Goal: Information Seeking & Learning: Learn about a topic

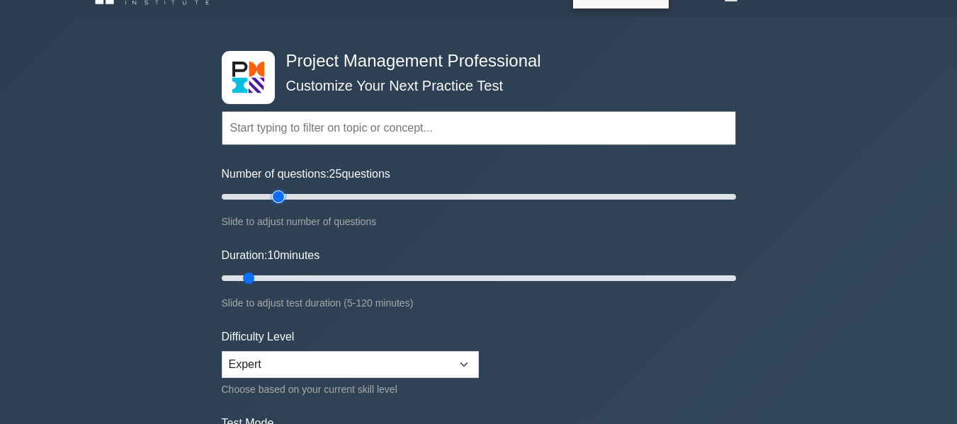
type input "25"
click at [273, 194] on input "Number of questions: 25 questions" at bounding box center [479, 196] width 514 height 17
type input "15"
click at [276, 278] on input "Duration: 15 minutes" at bounding box center [479, 278] width 514 height 17
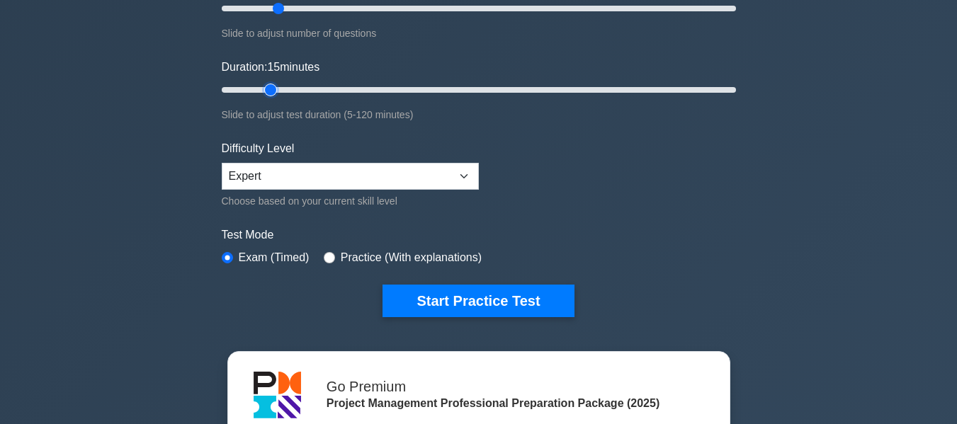
scroll to position [227, 0]
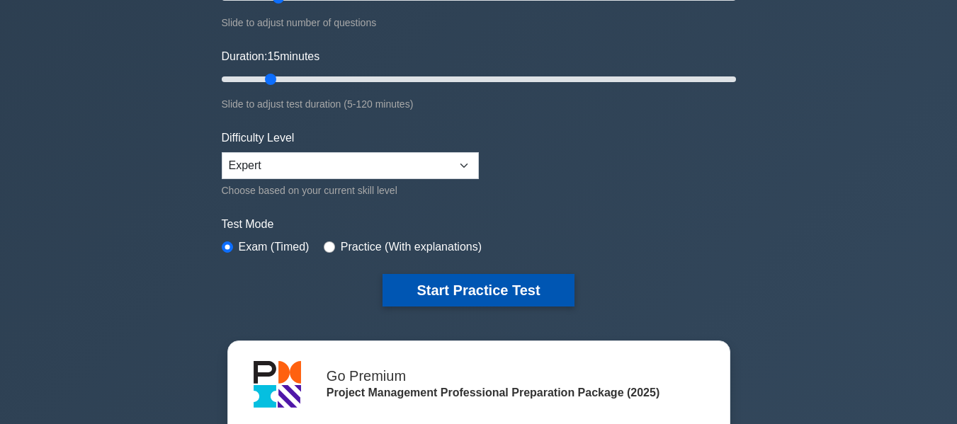
click at [429, 287] on button "Start Practice Test" at bounding box center [478, 290] width 191 height 33
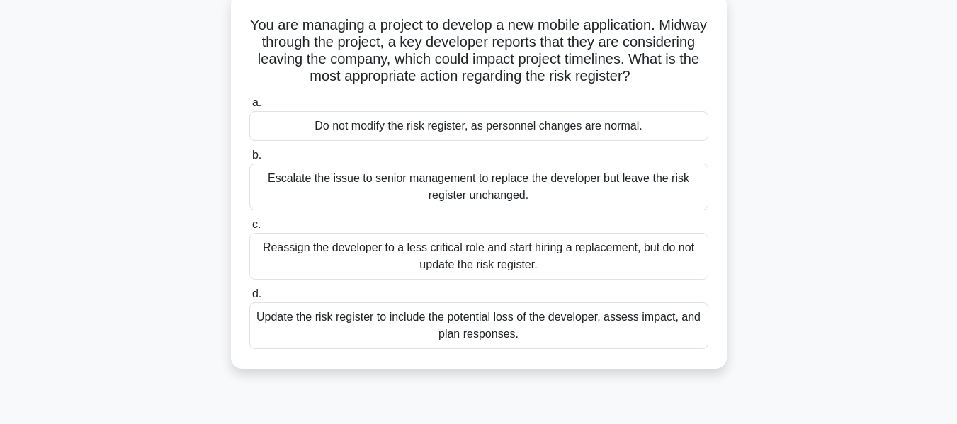
scroll to position [96, 0]
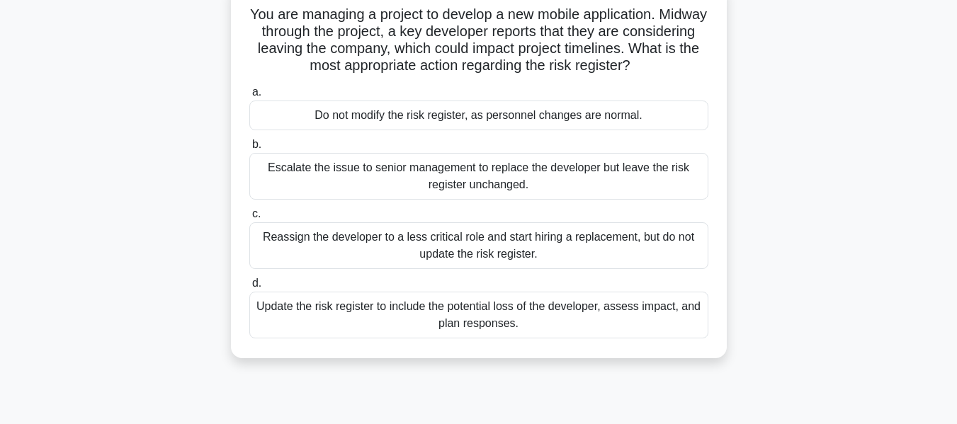
click at [472, 327] on div "Update the risk register to include the potential loss of the developer, assess…" at bounding box center [478, 315] width 459 height 47
click at [249, 288] on input "d. Update the risk register to include the potential loss of the developer, ass…" at bounding box center [249, 283] width 0 height 9
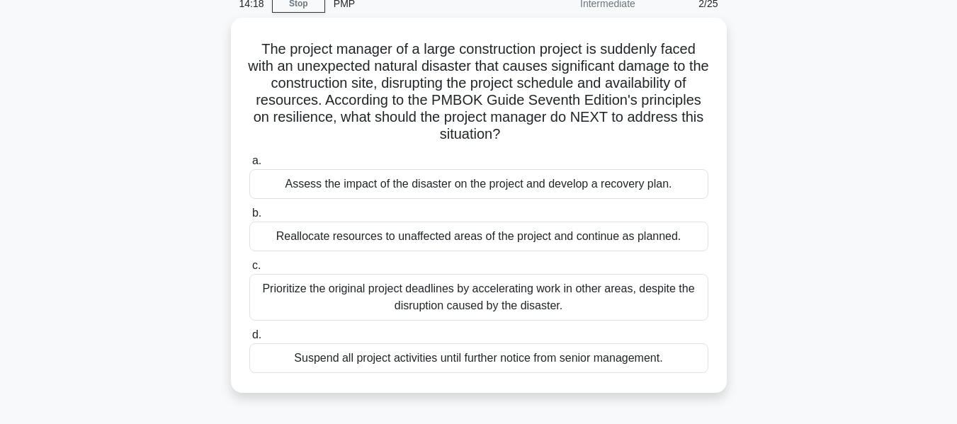
scroll to position [68, 0]
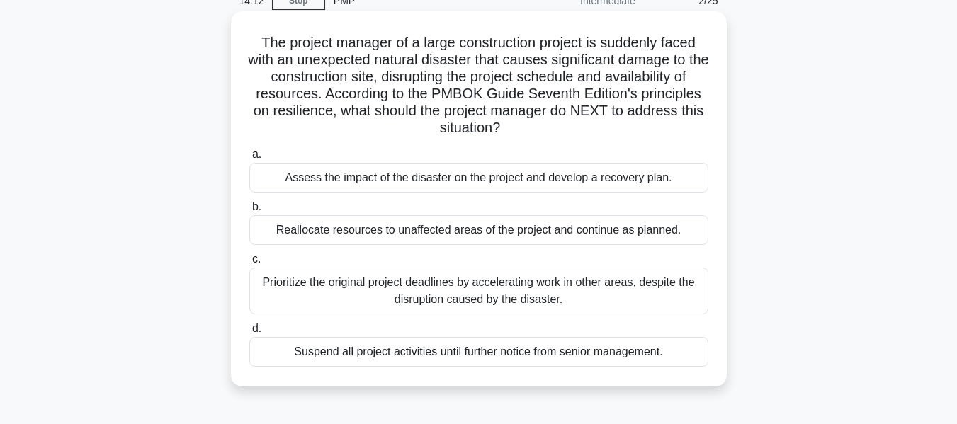
click at [546, 179] on div "Assess the impact of the disaster on the project and develop a recovery plan." at bounding box center [478, 178] width 459 height 30
click at [249, 159] on input "a. Assess the impact of the disaster on the project and develop a recovery plan." at bounding box center [249, 154] width 0 height 9
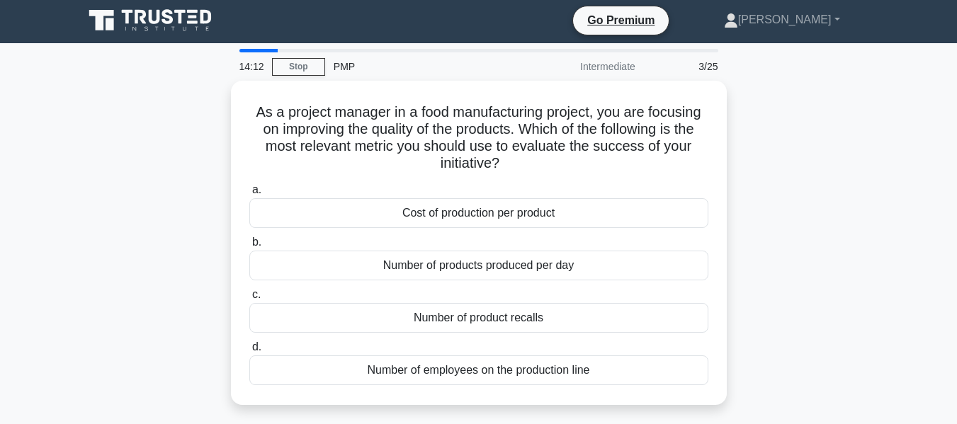
scroll to position [0, 0]
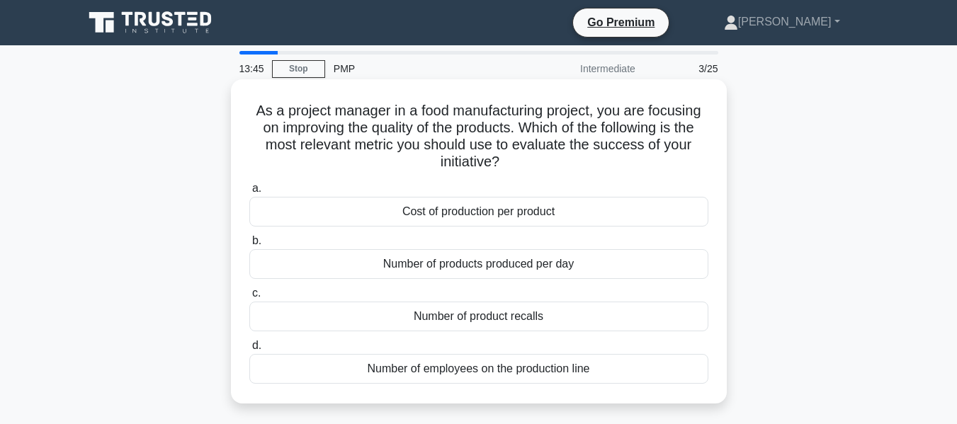
click at [458, 316] on div "Number of product recalls" at bounding box center [478, 317] width 459 height 30
click at [249, 298] on input "c. Number of product recalls" at bounding box center [249, 293] width 0 height 9
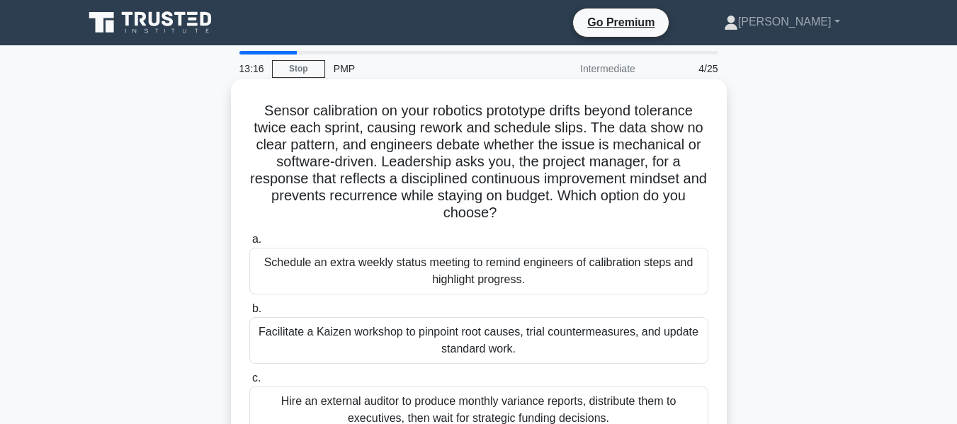
click at [509, 154] on h5 "Sensor calibration on your robotics prototype drifts beyond tolerance twice eac…" at bounding box center [479, 162] width 462 height 120
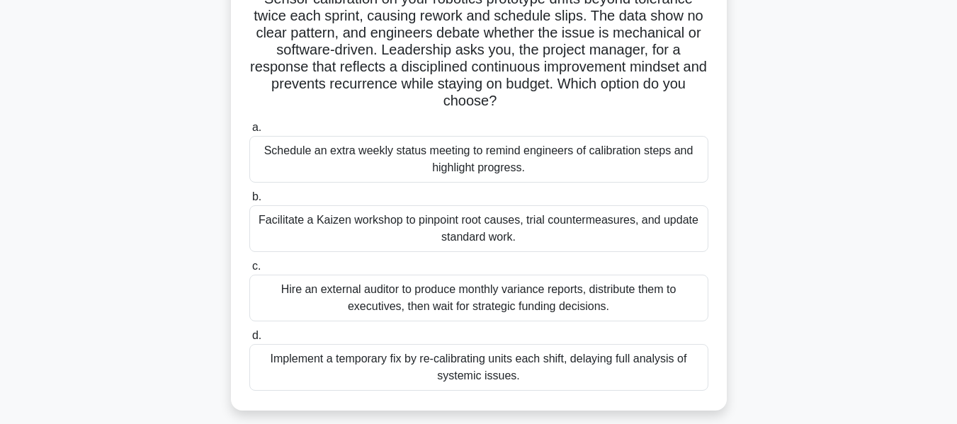
scroll to position [113, 0]
click at [514, 226] on div "Facilitate a Kaizen workshop to pinpoint root causes, trial countermeasures, an…" at bounding box center [478, 227] width 459 height 47
click at [249, 200] on input "b. Facilitate a Kaizen workshop to pinpoint root causes, trial countermeasures,…" at bounding box center [249, 195] width 0 height 9
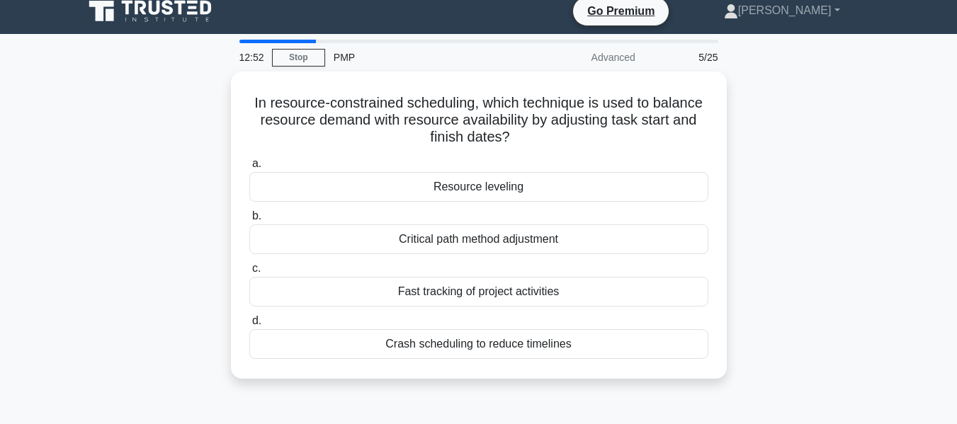
scroll to position [0, 0]
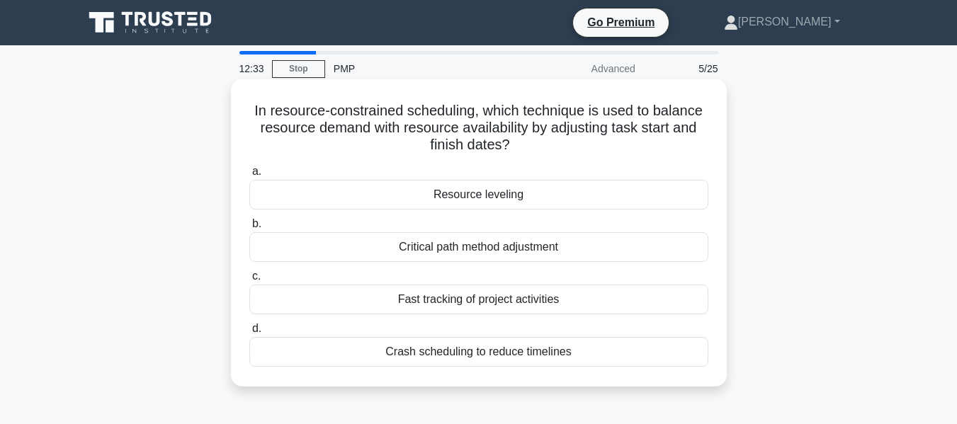
click at [505, 198] on div "Resource leveling" at bounding box center [478, 195] width 459 height 30
click at [249, 176] on input "a. Resource leveling" at bounding box center [249, 171] width 0 height 9
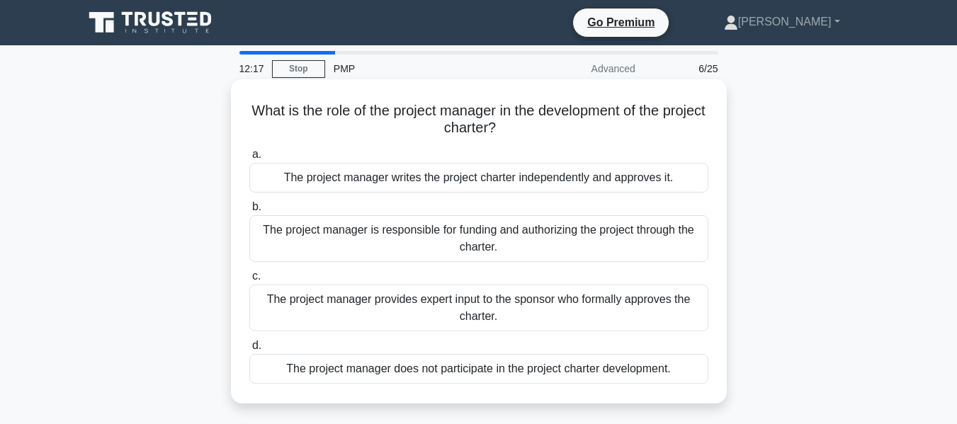
click at [515, 310] on div "The project manager provides expert input to the sponsor who formally approves …" at bounding box center [478, 308] width 459 height 47
click at [249, 281] on input "c. The project manager provides expert input to the sponsor who formally approv…" at bounding box center [249, 276] width 0 height 9
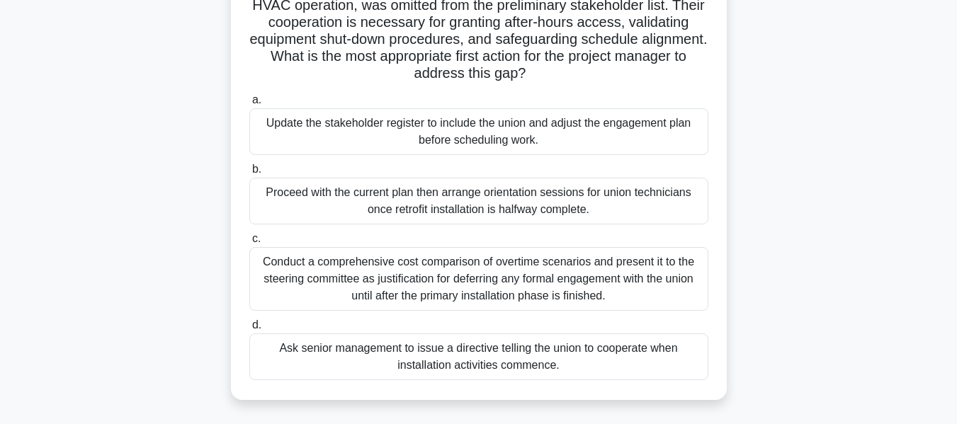
scroll to position [142, 0]
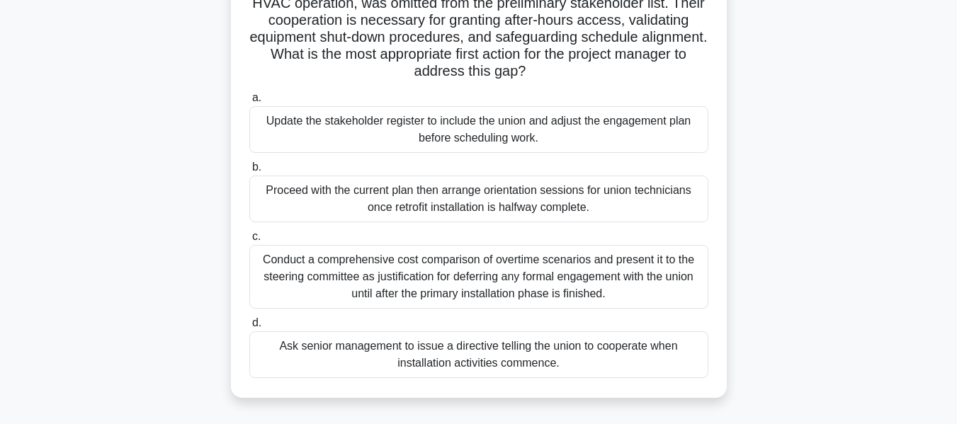
click at [513, 285] on div "Conduct a comprehensive cost comparison of overtime scenarios and present it to…" at bounding box center [478, 277] width 459 height 64
click at [249, 242] on input "c. Conduct a comprehensive cost comparison of overtime scenarios and present it…" at bounding box center [249, 236] width 0 height 9
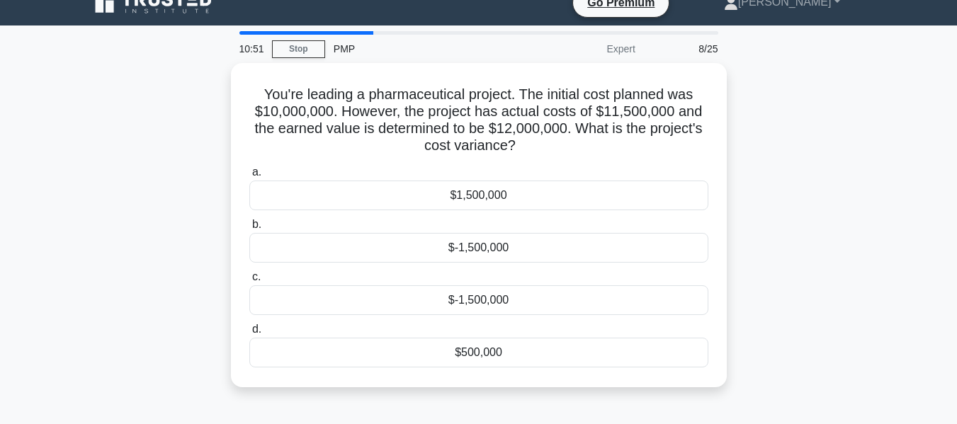
scroll to position [0, 0]
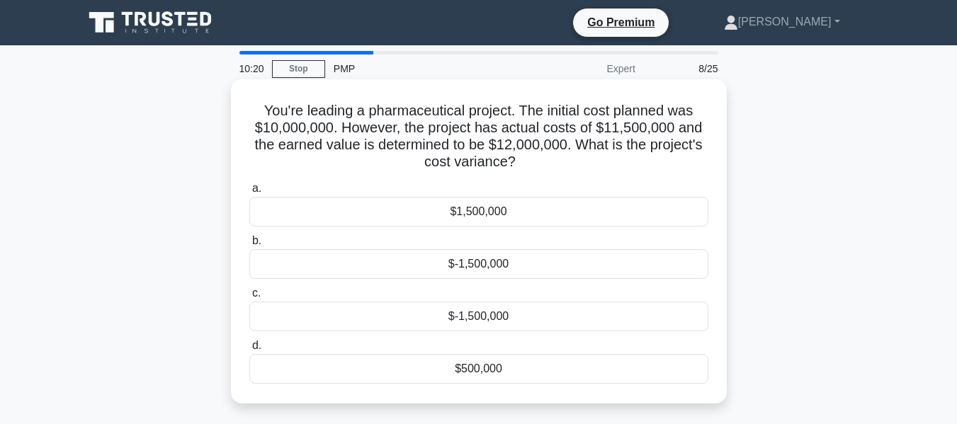
click at [515, 217] on div "$1,500,000" at bounding box center [478, 212] width 459 height 30
click at [249, 193] on input "a. $1,500,000" at bounding box center [249, 188] width 0 height 9
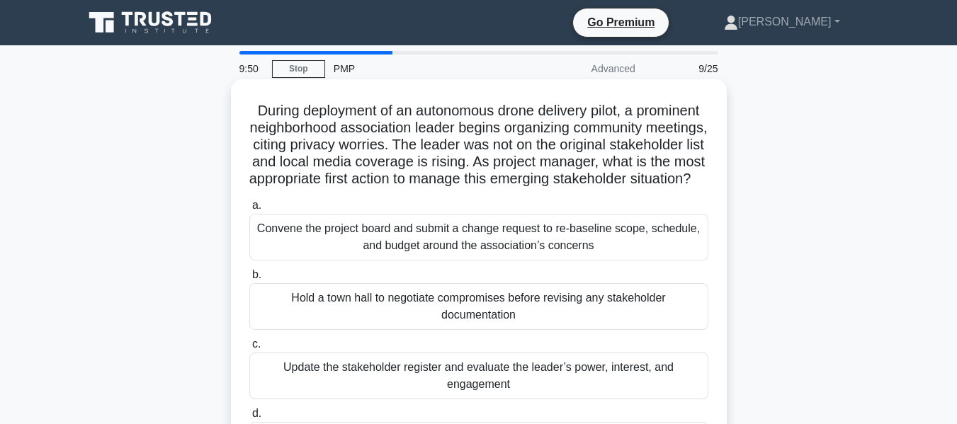
click at [523, 392] on div "Update the stakeholder register and evaluate the leader’s power, interest, and …" at bounding box center [478, 376] width 459 height 47
click at [249, 349] on input "c. Update the stakeholder register and evaluate the leader’s power, interest, a…" at bounding box center [249, 344] width 0 height 9
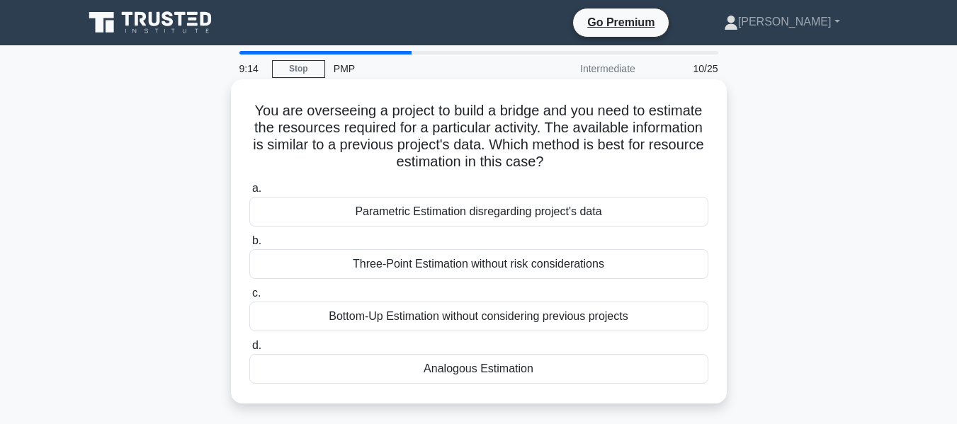
click at [501, 322] on div "Bottom-Up Estimation without considering previous projects" at bounding box center [478, 317] width 459 height 30
click at [249, 298] on input "c. Bottom-Up Estimation without considering previous projects" at bounding box center [249, 293] width 0 height 9
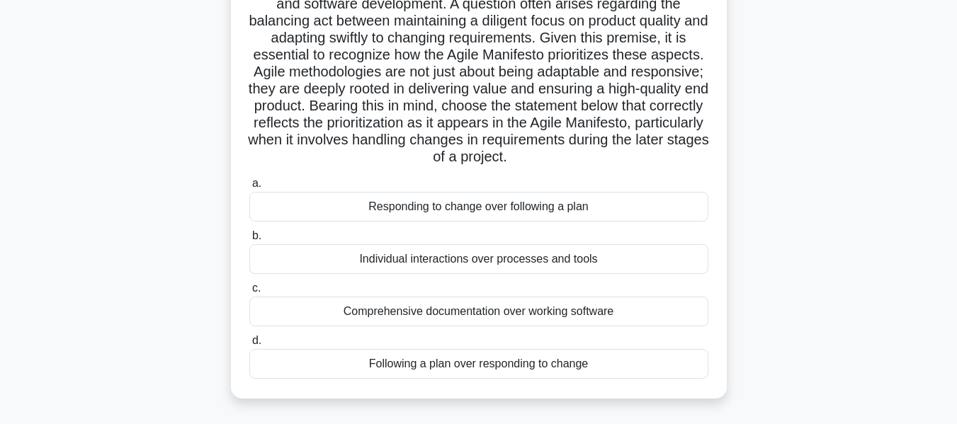
scroll to position [198, 0]
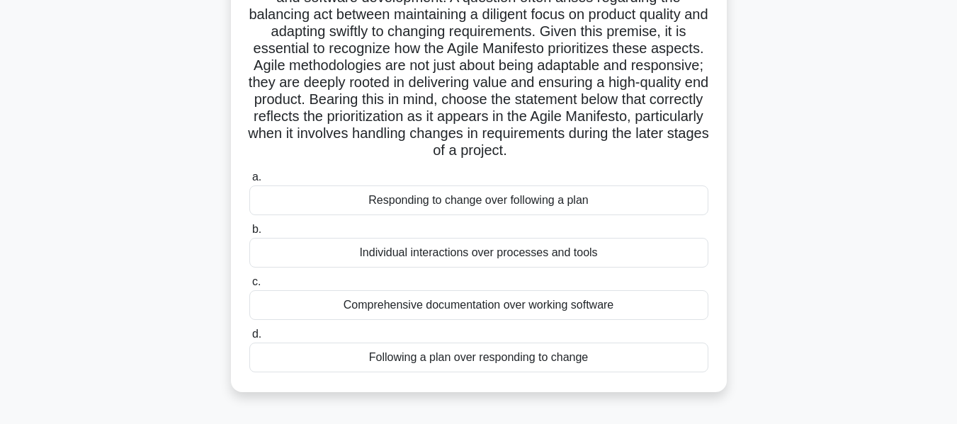
click at [447, 268] on div "Individual interactions over processes and tools" at bounding box center [478, 253] width 459 height 30
click at [249, 234] on input "b. Individual interactions over processes and tools" at bounding box center [249, 229] width 0 height 9
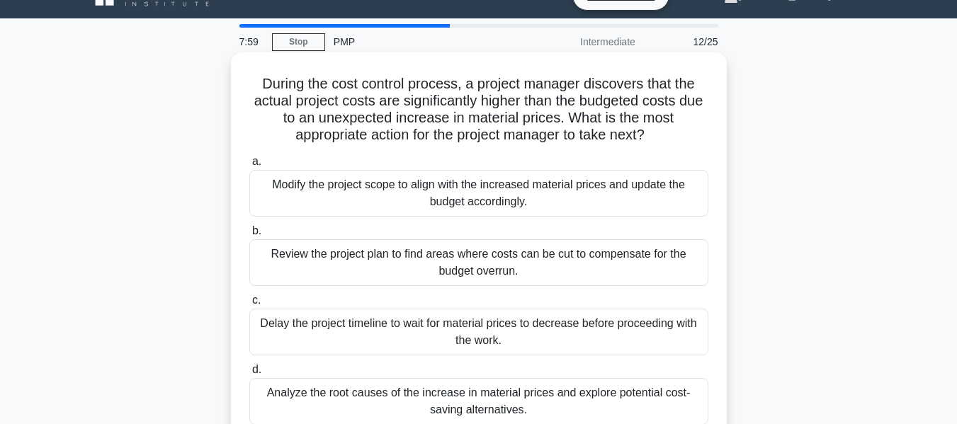
scroll to position [28, 0]
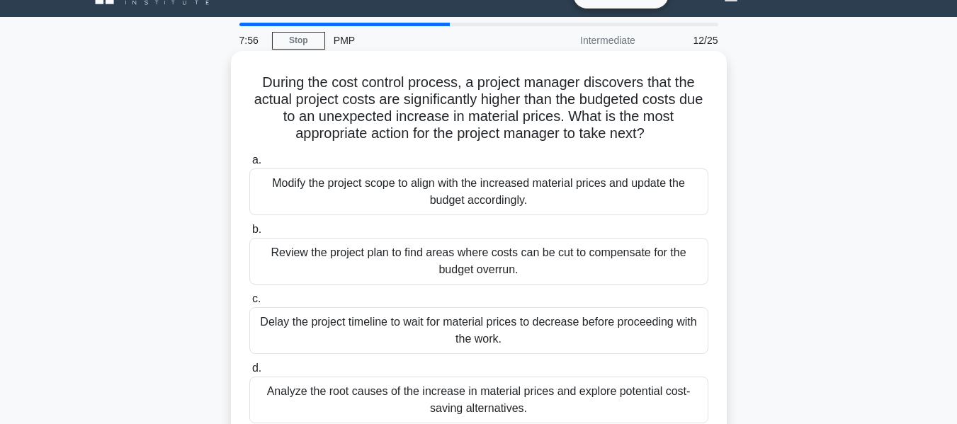
click at [544, 393] on div "Analyze the root causes of the increase in material prices and explore potentia…" at bounding box center [478, 400] width 459 height 47
click at [249, 373] on input "d. Analyze the root causes of the increase in material prices and explore poten…" at bounding box center [249, 368] width 0 height 9
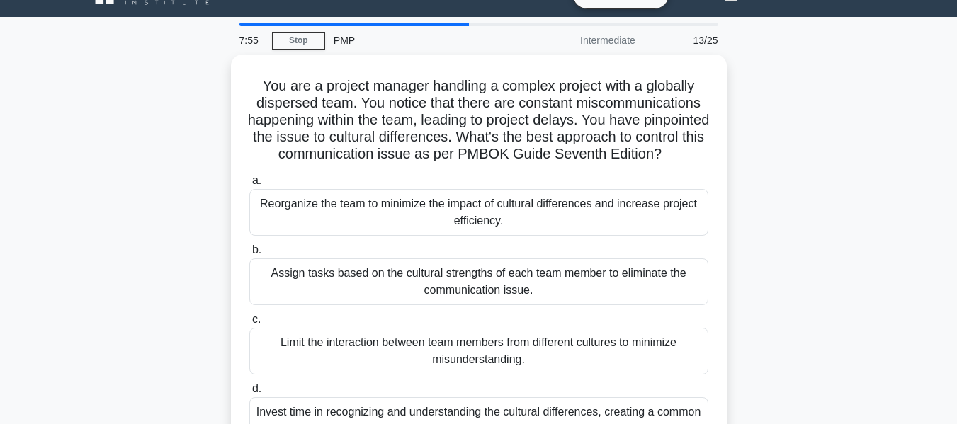
scroll to position [0, 0]
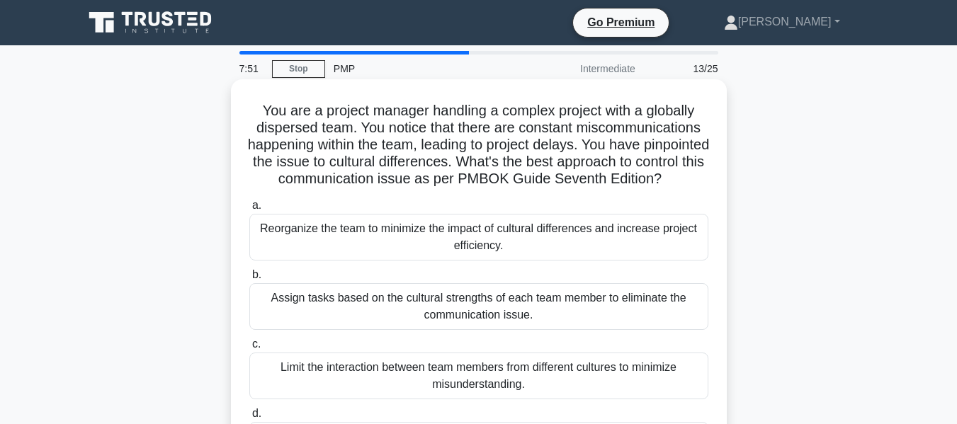
click at [516, 188] on h5 "You are a project manager handling a complex project with a globally dispersed …" at bounding box center [479, 145] width 462 height 86
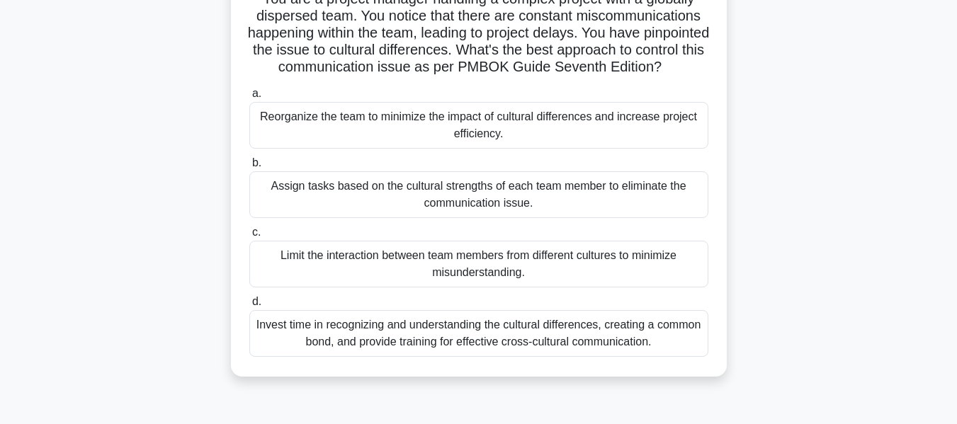
scroll to position [113, 0]
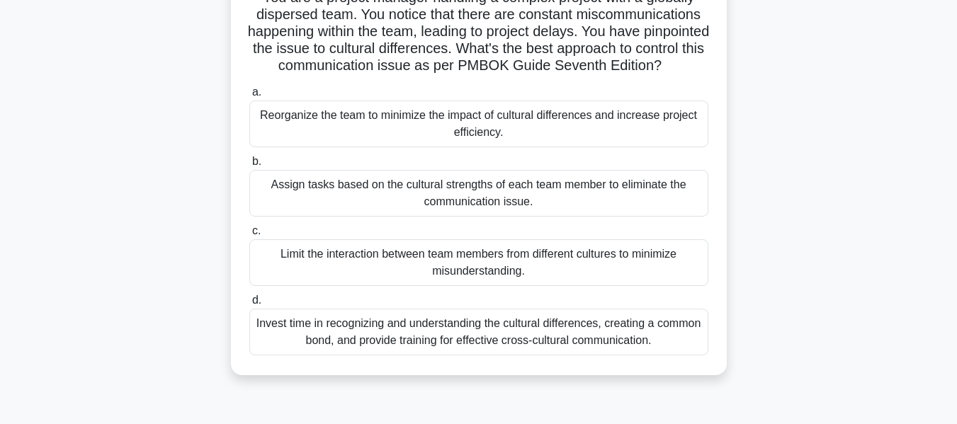
click at [541, 353] on div "Invest time in recognizing and understanding the cultural differences, creating…" at bounding box center [478, 332] width 459 height 47
click at [249, 305] on input "d. Invest time in recognizing and understanding the cultural differences, creat…" at bounding box center [249, 300] width 0 height 9
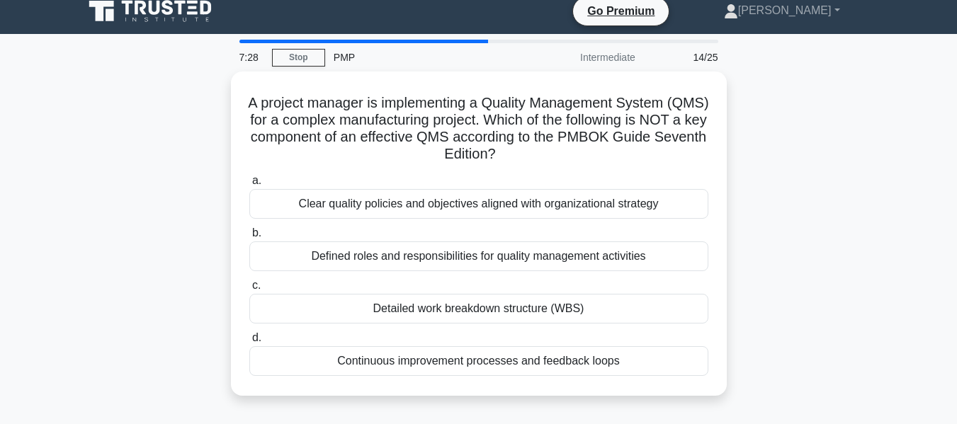
scroll to position [0, 0]
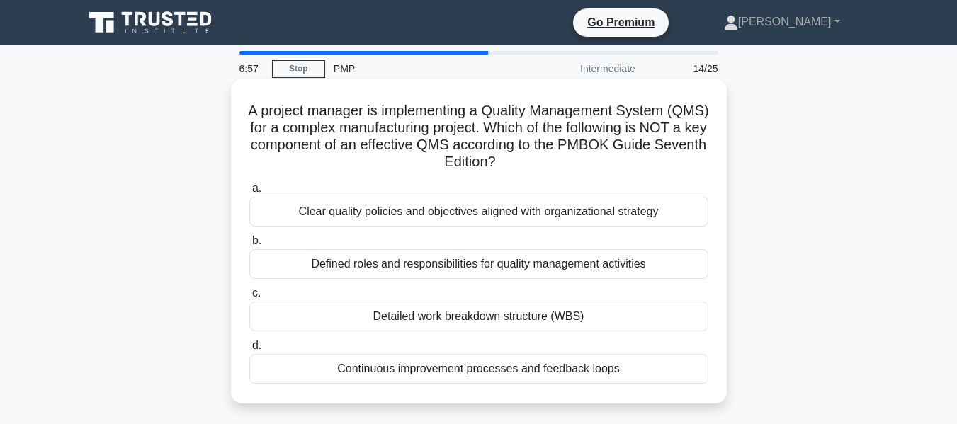
click at [509, 374] on div "Continuous improvement processes and feedback loops" at bounding box center [478, 369] width 459 height 30
click at [249, 351] on input "d. Continuous improvement processes and feedback loops" at bounding box center [249, 345] width 0 height 9
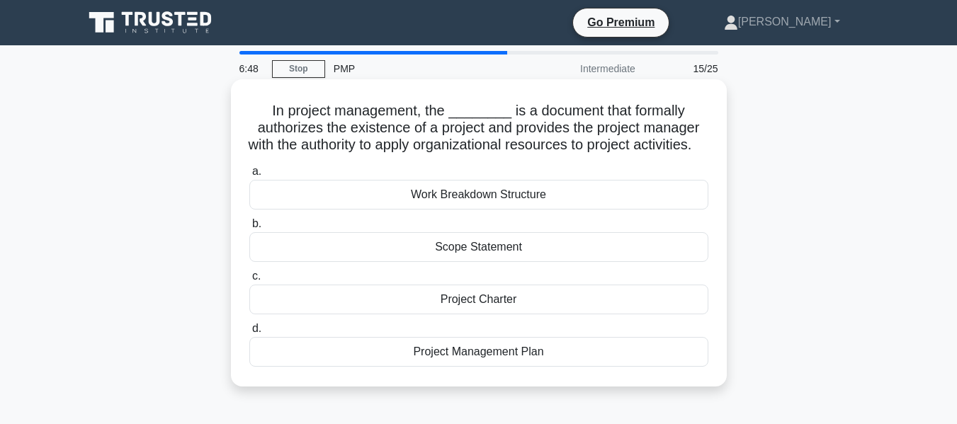
click at [480, 315] on div "Project Charter" at bounding box center [478, 300] width 459 height 30
click at [249, 281] on input "c. Project Charter" at bounding box center [249, 276] width 0 height 9
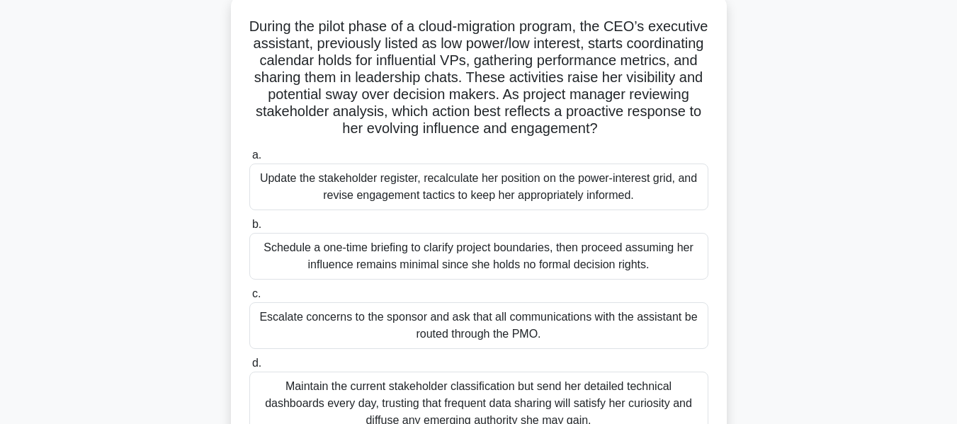
scroll to position [85, 0]
click at [471, 182] on div "Update the stakeholder register, recalculate her position on the power-interest…" at bounding box center [478, 186] width 459 height 47
click at [249, 159] on input "a. Update the stakeholder register, recalculate her position on the power-inter…" at bounding box center [249, 154] width 0 height 9
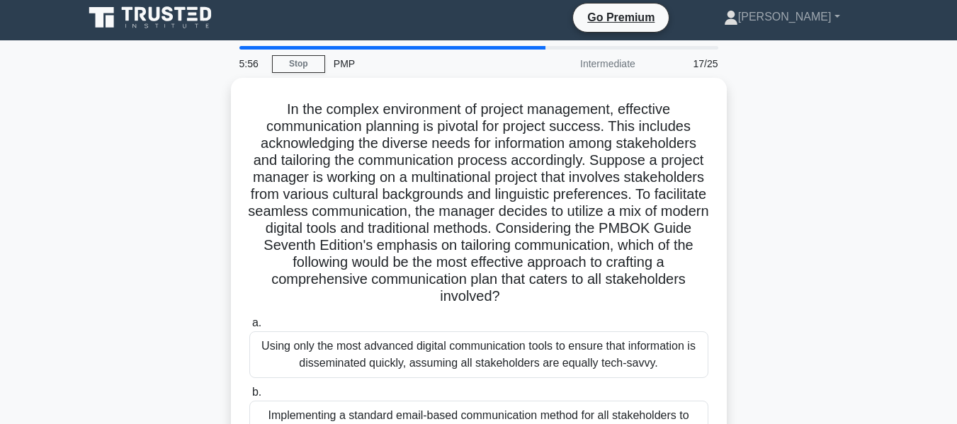
scroll to position [0, 0]
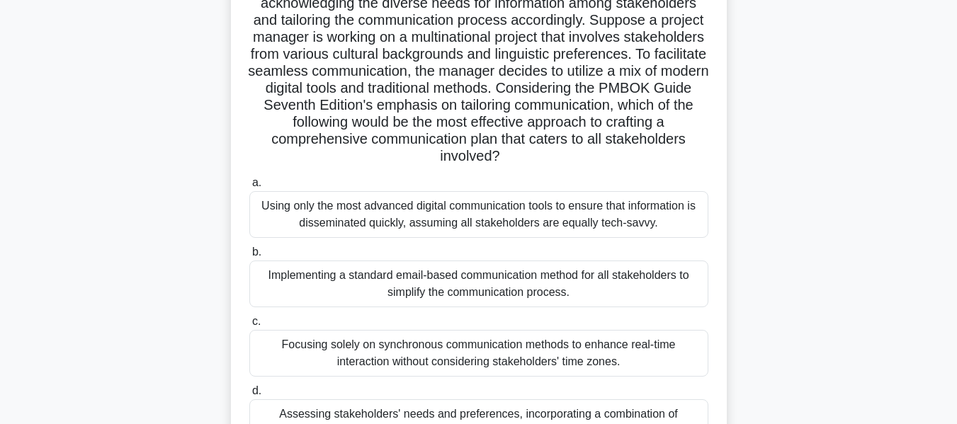
scroll to position [170, 0]
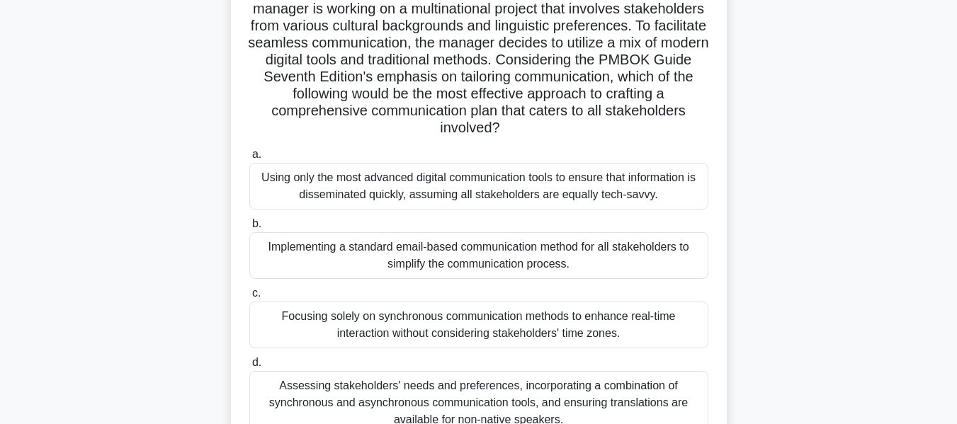
click at [456, 400] on div "Assessing stakeholders' needs and preferences, incorporating a combination of s…" at bounding box center [478, 403] width 459 height 64
click at [249, 368] on input "d. Assessing stakeholders' needs and preferences, incorporating a combination o…" at bounding box center [249, 362] width 0 height 9
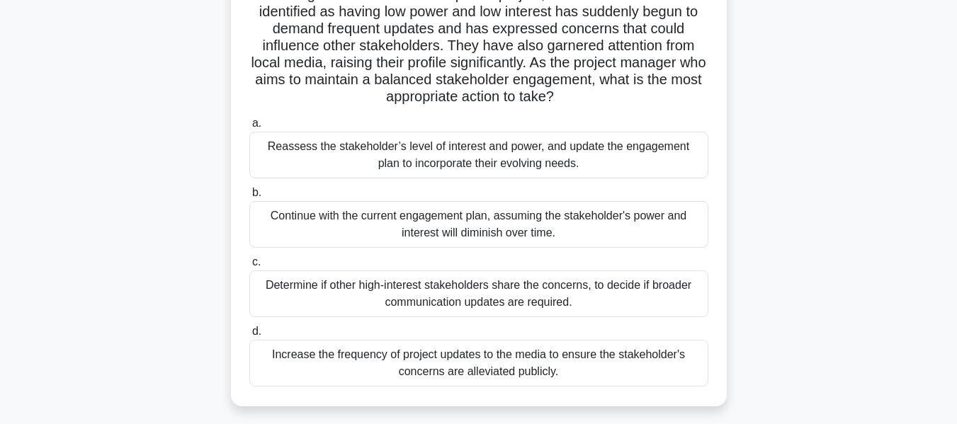
scroll to position [136, 0]
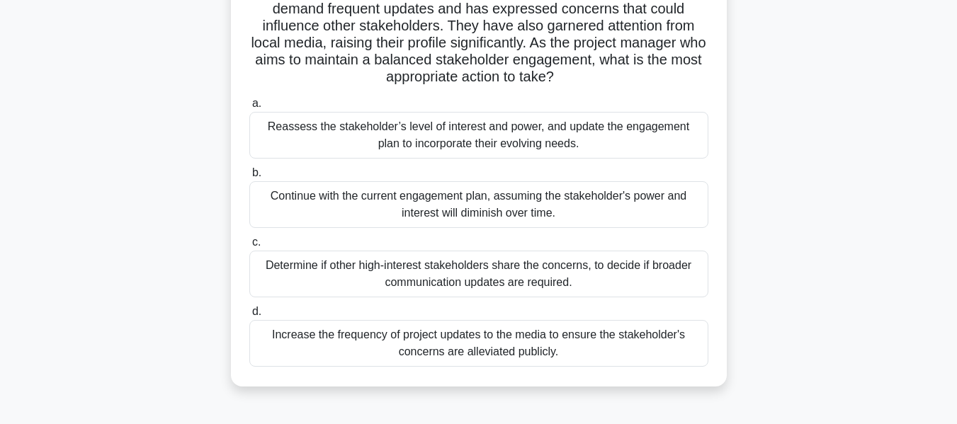
click at [522, 131] on div "Reassess the stakeholder’s level of interest and power, and update the engageme…" at bounding box center [478, 135] width 459 height 47
click at [249, 108] on input "a. Reassess the stakeholder’s level of interest and power, and update the engag…" at bounding box center [249, 103] width 0 height 9
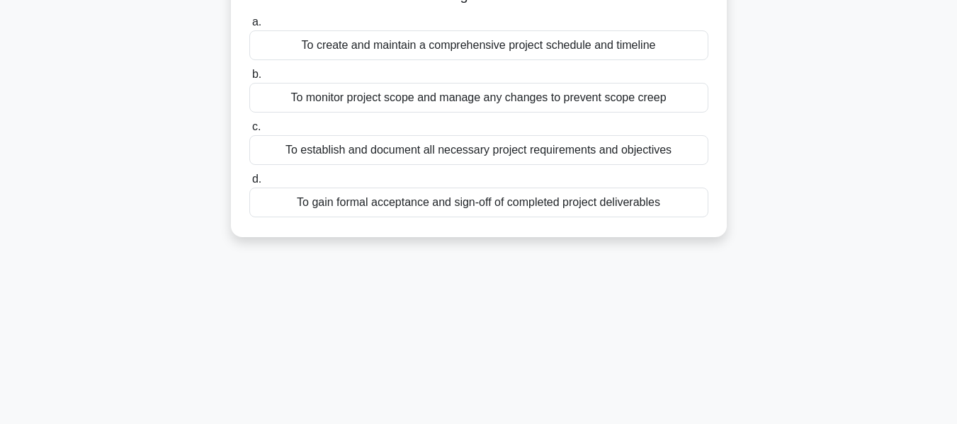
scroll to position [0, 0]
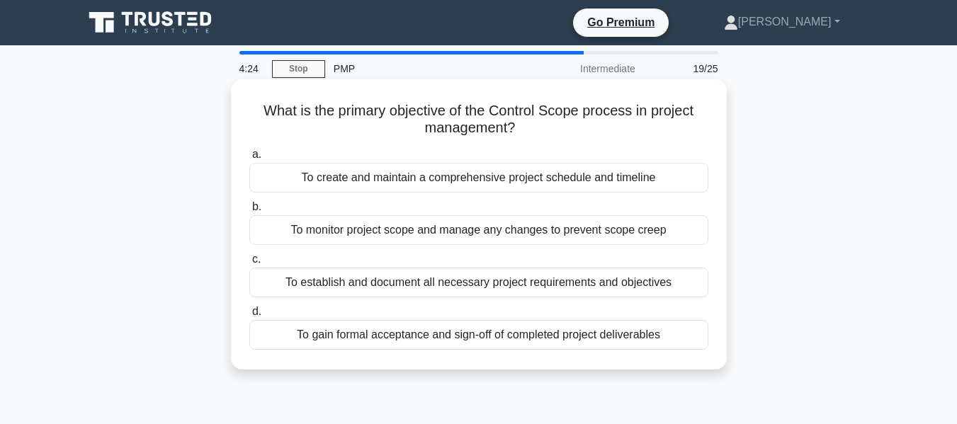
click at [447, 235] on div "To monitor project scope and manage any changes to prevent scope creep" at bounding box center [478, 230] width 459 height 30
click at [249, 212] on input "b. To monitor project scope and manage any changes to prevent scope creep" at bounding box center [249, 207] width 0 height 9
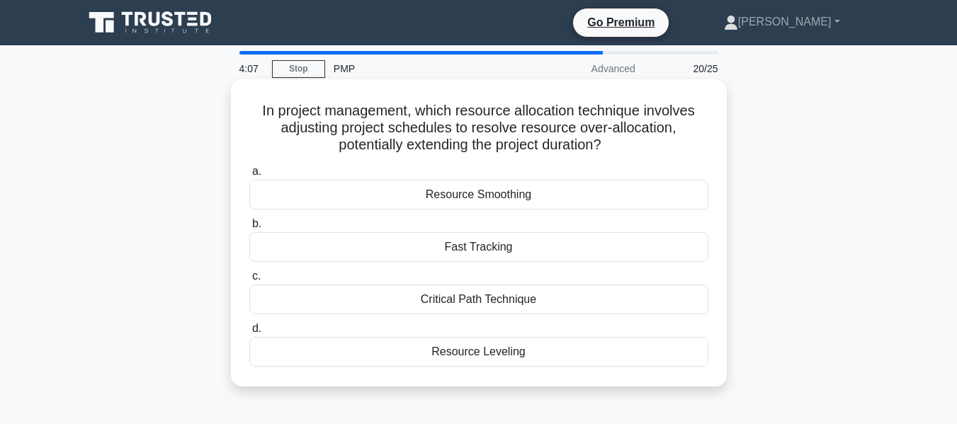
click at [497, 347] on div "Resource Leveling" at bounding box center [478, 352] width 459 height 30
click at [249, 334] on input "d. Resource Leveling" at bounding box center [249, 328] width 0 height 9
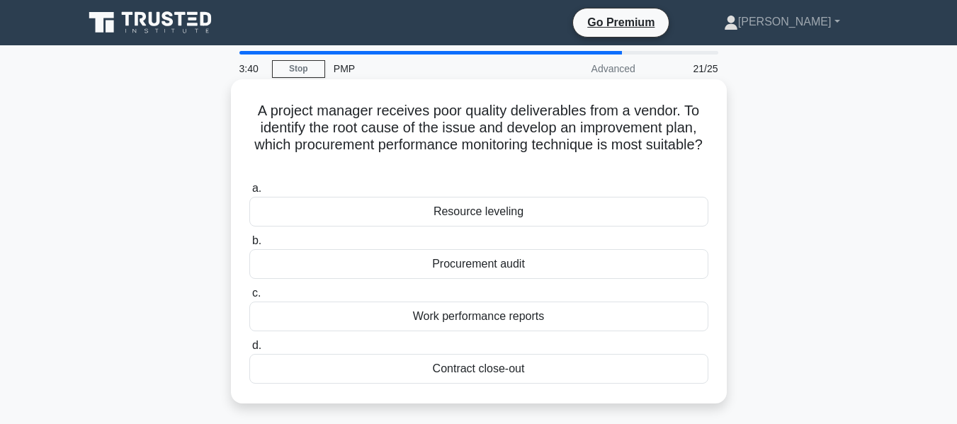
click at [482, 264] on div "Procurement audit" at bounding box center [478, 264] width 459 height 30
click at [249, 246] on input "b. Procurement audit" at bounding box center [249, 241] width 0 height 9
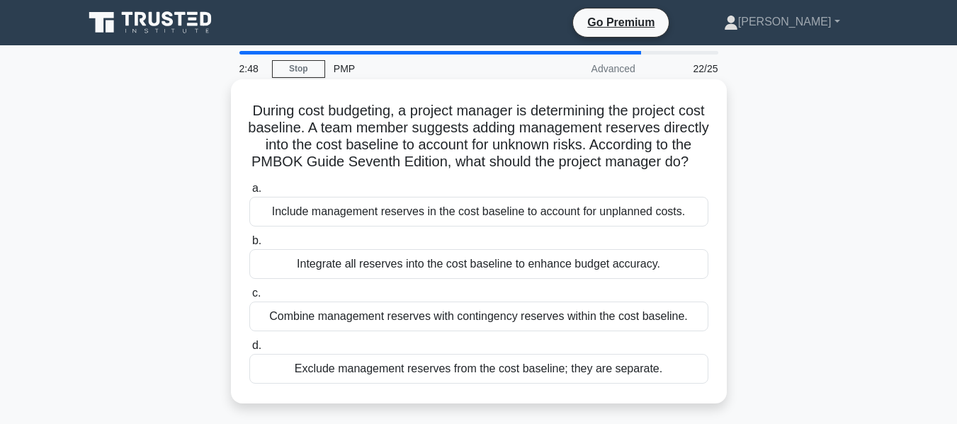
click at [514, 384] on div "Exclude management reserves from the cost baseline; they are separate." at bounding box center [478, 369] width 459 height 30
click at [249, 351] on input "d. Exclude management reserves from the cost baseline; they are separate." at bounding box center [249, 345] width 0 height 9
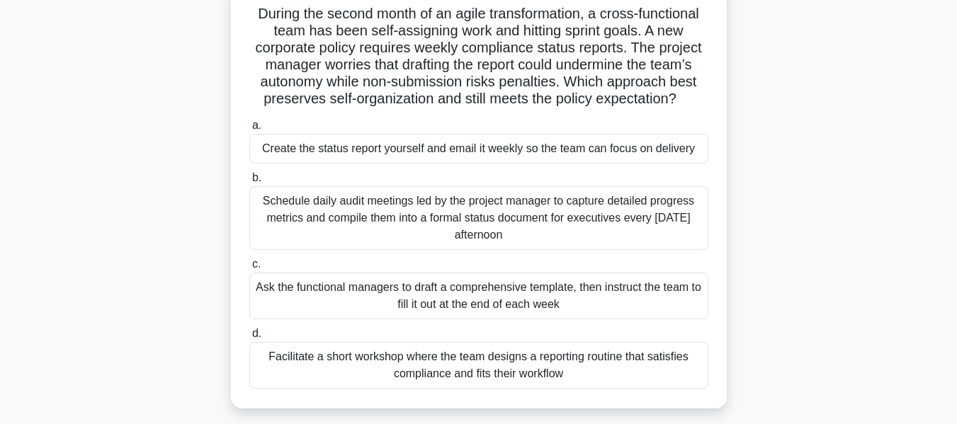
scroll to position [105, 0]
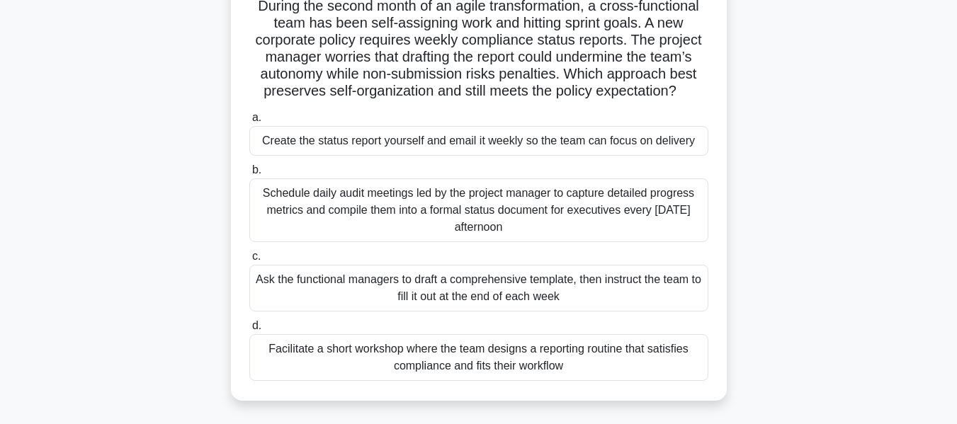
click at [429, 280] on div "Ask the functional managers to draft a comprehensive template, then instruct th…" at bounding box center [478, 288] width 459 height 47
click at [249, 261] on input "c. Ask the functional managers to draft a comprehensive template, then instruct…" at bounding box center [249, 256] width 0 height 9
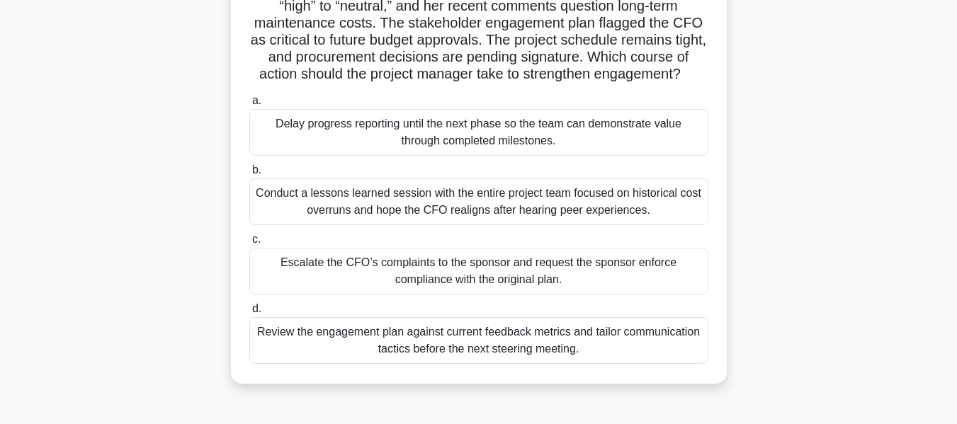
scroll to position [144, 0]
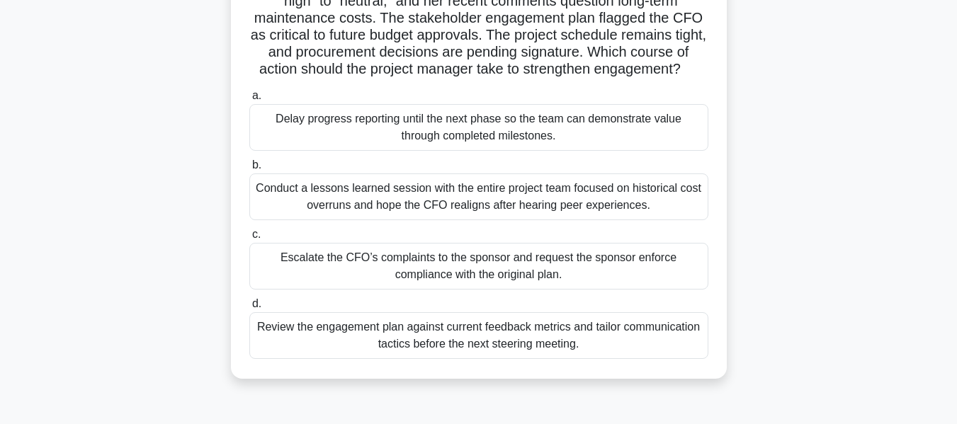
click at [481, 217] on div "Conduct a lessons learned session with the entire project team focused on histo…" at bounding box center [478, 197] width 459 height 47
click at [249, 170] on input "b. Conduct a lessons learned session with the entire project team focused on hi…" at bounding box center [249, 165] width 0 height 9
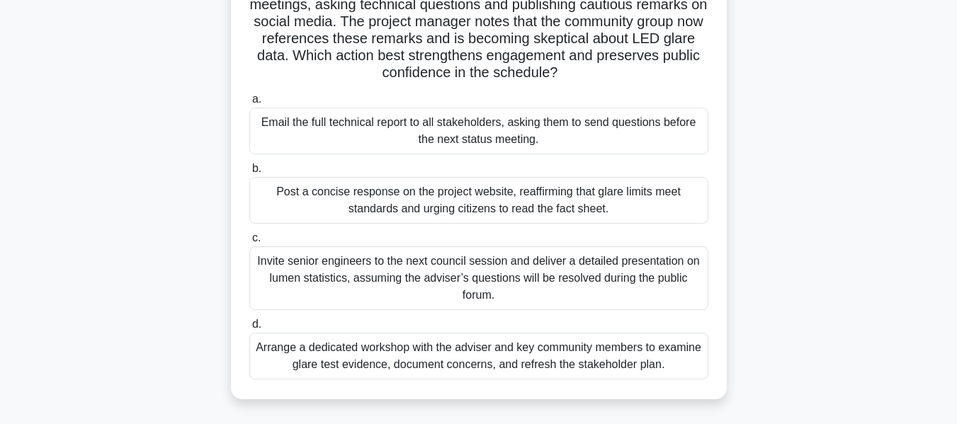
scroll to position [0, 0]
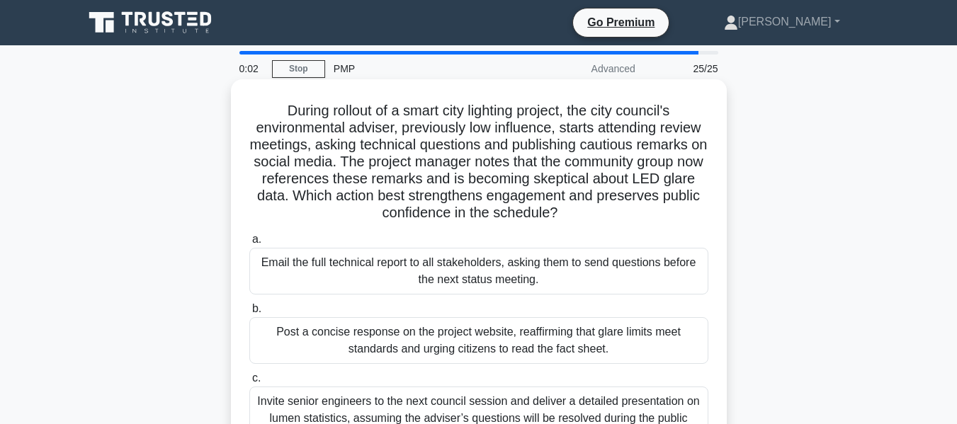
click at [460, 402] on div "Invite senior engineers to the next council session and deliver a detailed pres…" at bounding box center [478, 419] width 459 height 64
click at [249, 383] on input "c. Invite senior engineers to the next council session and deliver a detailed p…" at bounding box center [249, 378] width 0 height 9
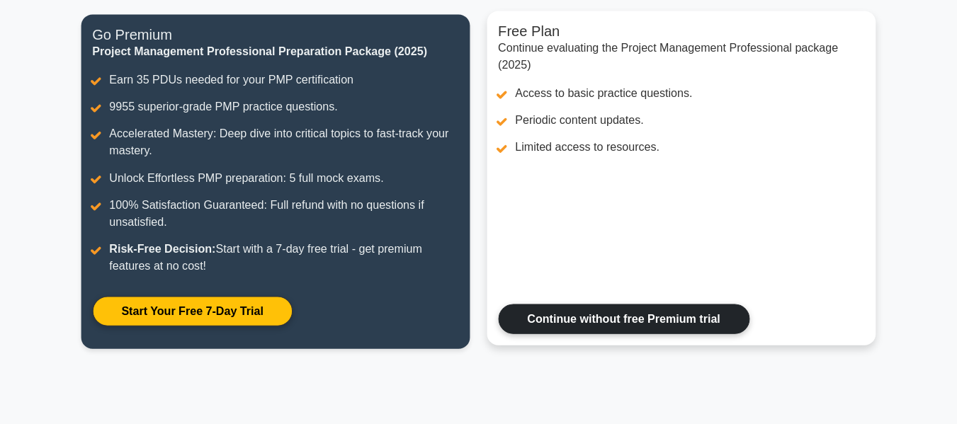
scroll to position [179, 0]
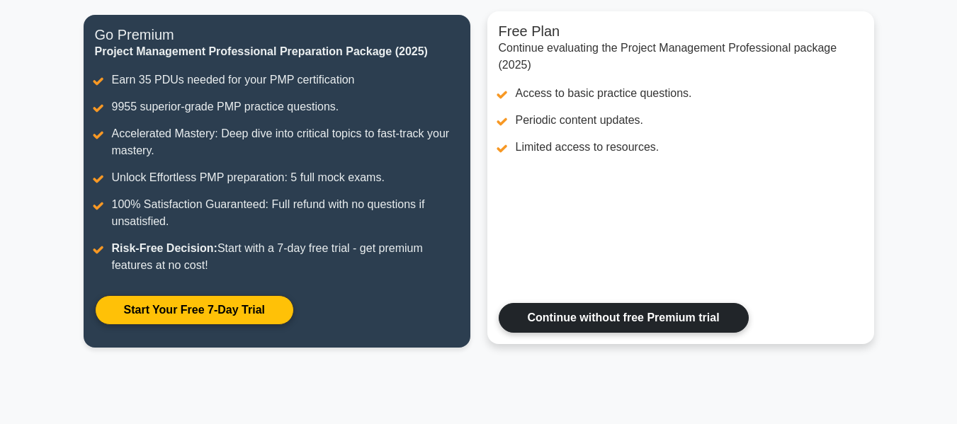
click at [565, 315] on link "Continue without free Premium trial" at bounding box center [624, 318] width 250 height 30
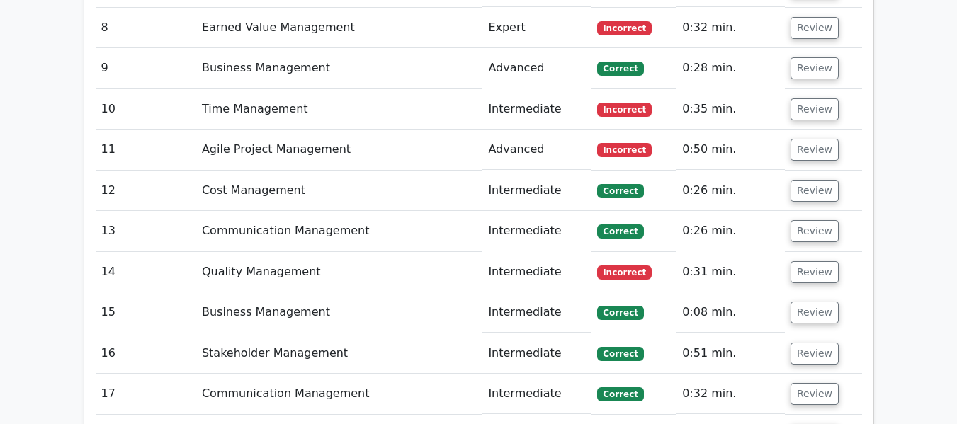
scroll to position [2662, 0]
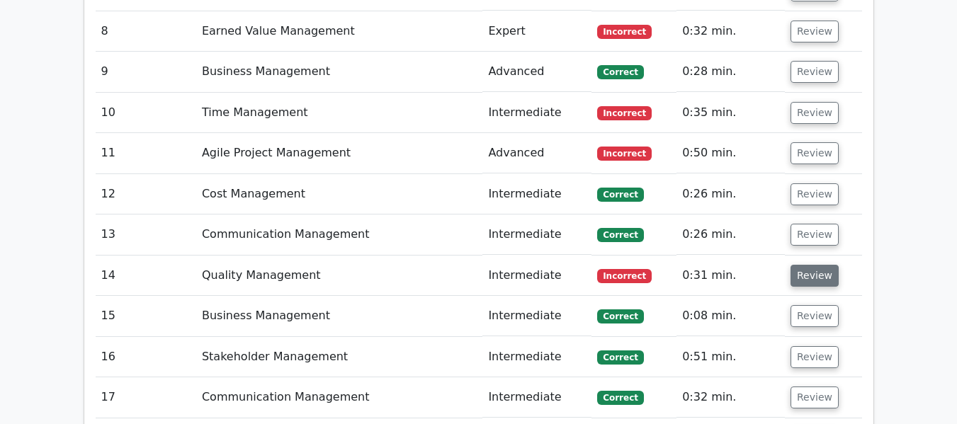
click at [803, 265] on button "Review" at bounding box center [815, 276] width 48 height 22
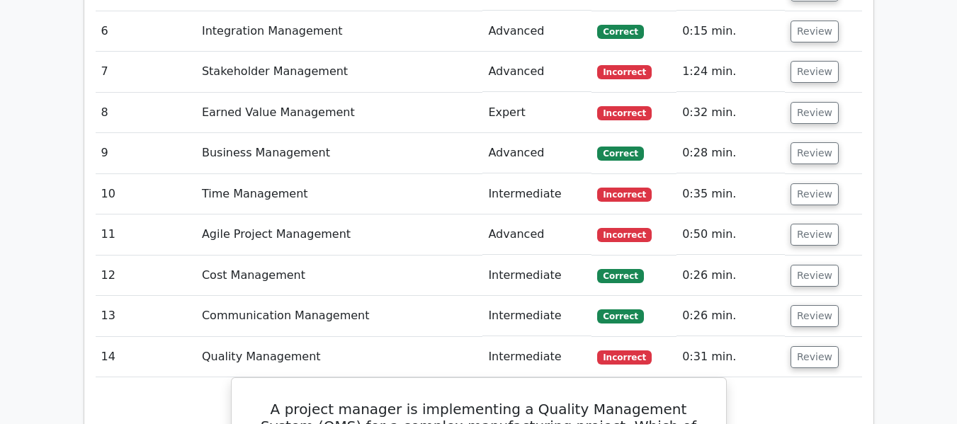
scroll to position [2558, 0]
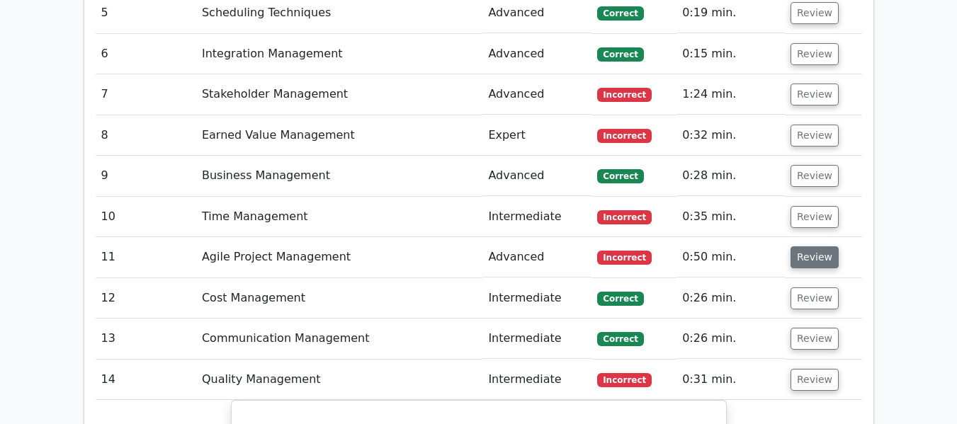
click at [808, 247] on button "Review" at bounding box center [815, 258] width 48 height 22
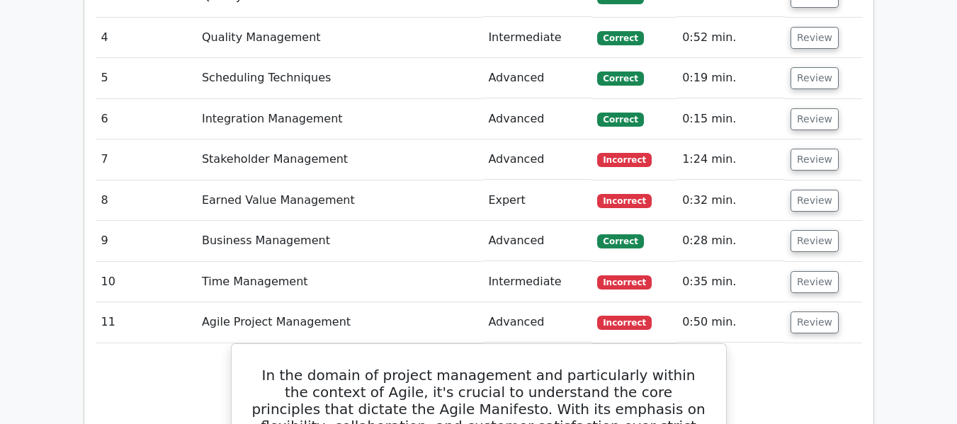
scroll to position [2476, 0]
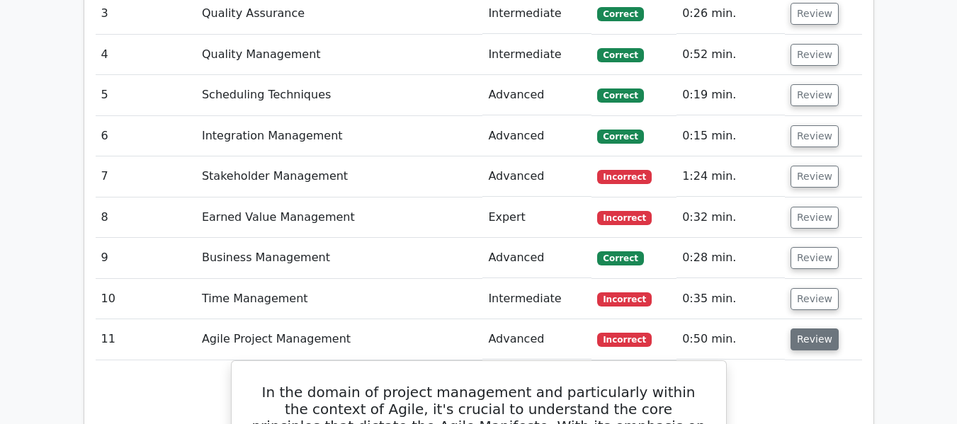
click at [811, 329] on button "Review" at bounding box center [815, 340] width 48 height 22
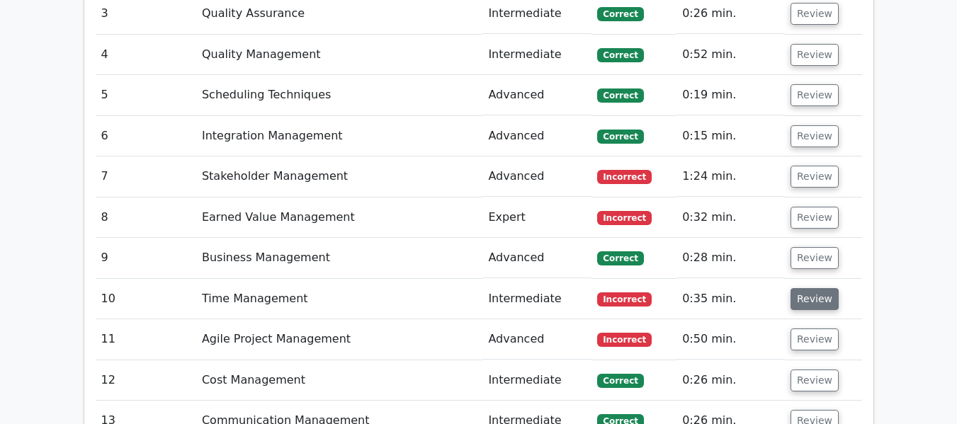
click at [800, 288] on button "Review" at bounding box center [815, 299] width 48 height 22
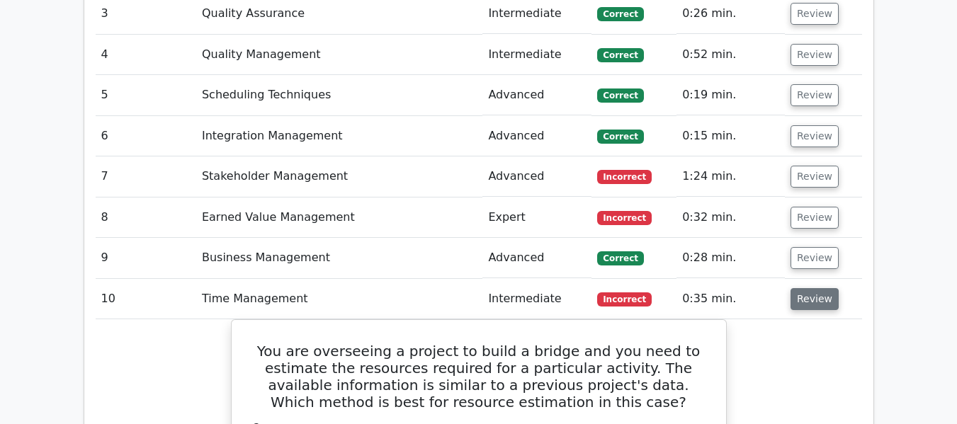
click at [812, 288] on button "Review" at bounding box center [815, 299] width 48 height 22
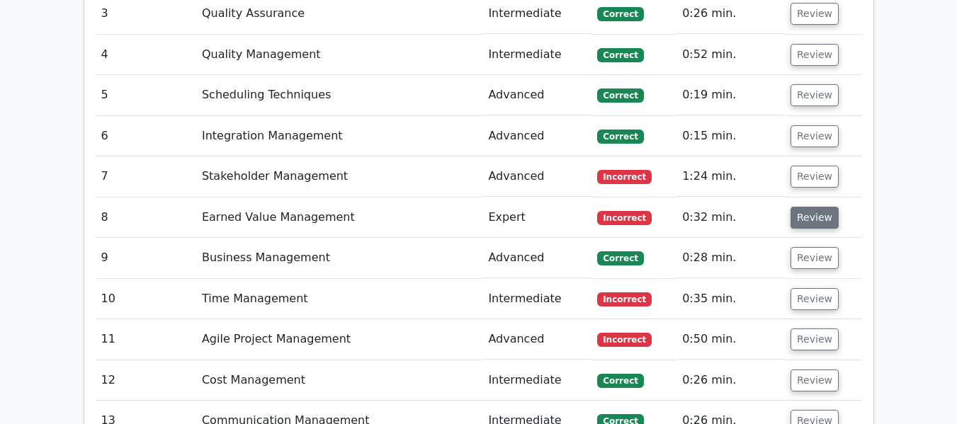
click at [799, 207] on button "Review" at bounding box center [815, 218] width 48 height 22
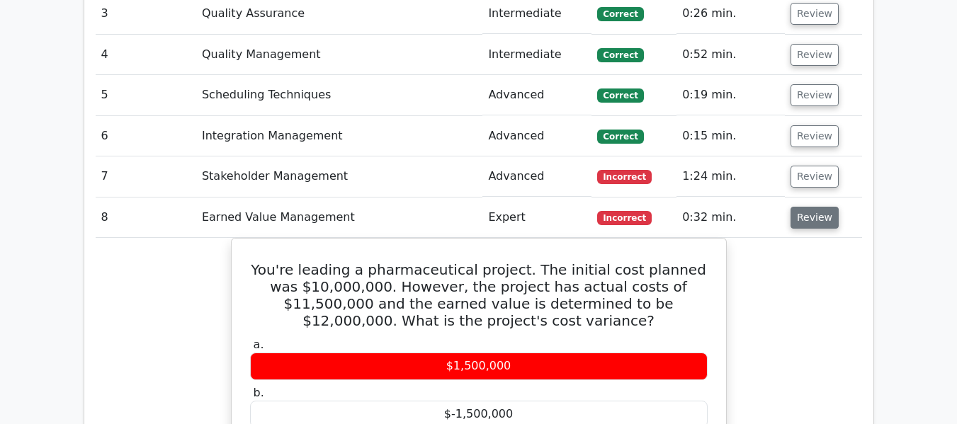
click at [803, 207] on button "Review" at bounding box center [815, 218] width 48 height 22
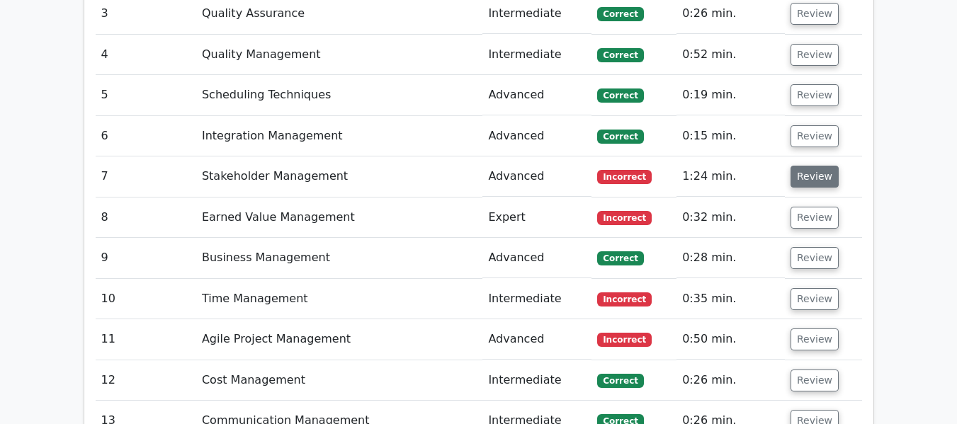
click at [805, 166] on button "Review" at bounding box center [815, 177] width 48 height 22
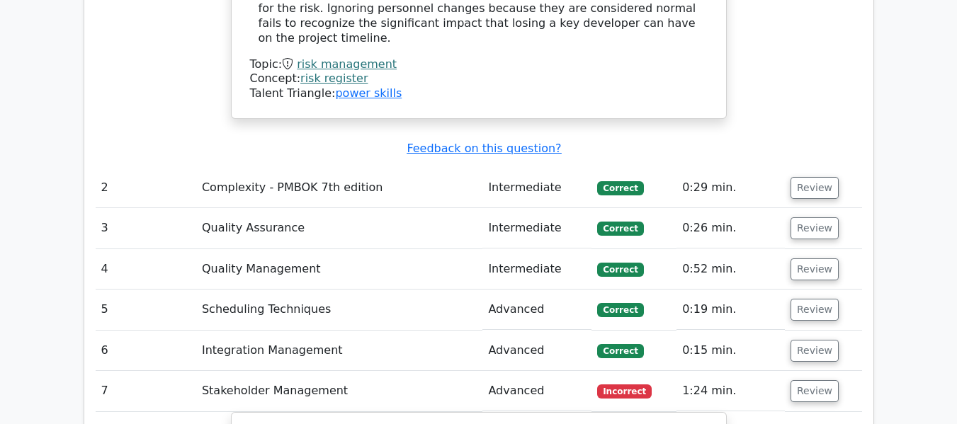
scroll to position [2275, 0]
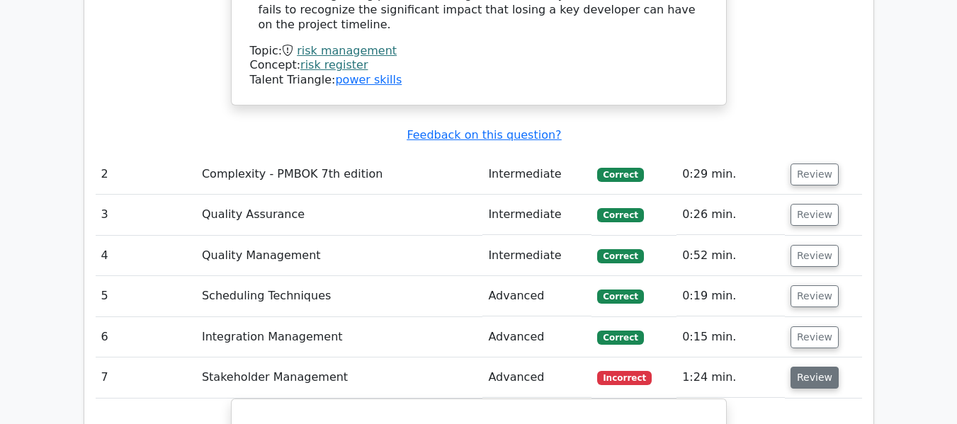
click at [817, 367] on button "Review" at bounding box center [815, 378] width 48 height 22
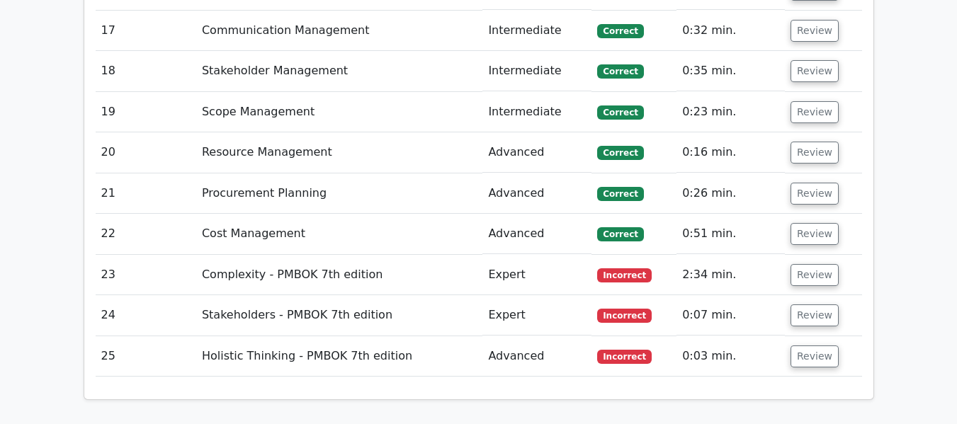
scroll to position [3973, 0]
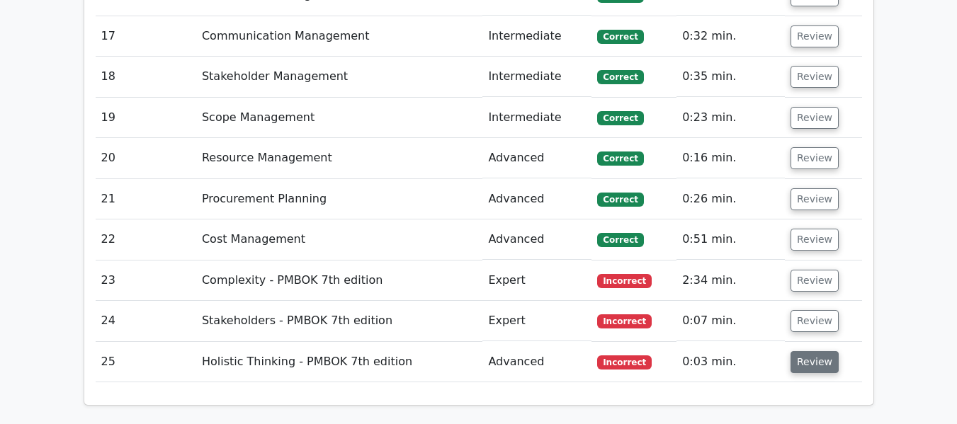
click at [822, 351] on button "Review" at bounding box center [815, 362] width 48 height 22
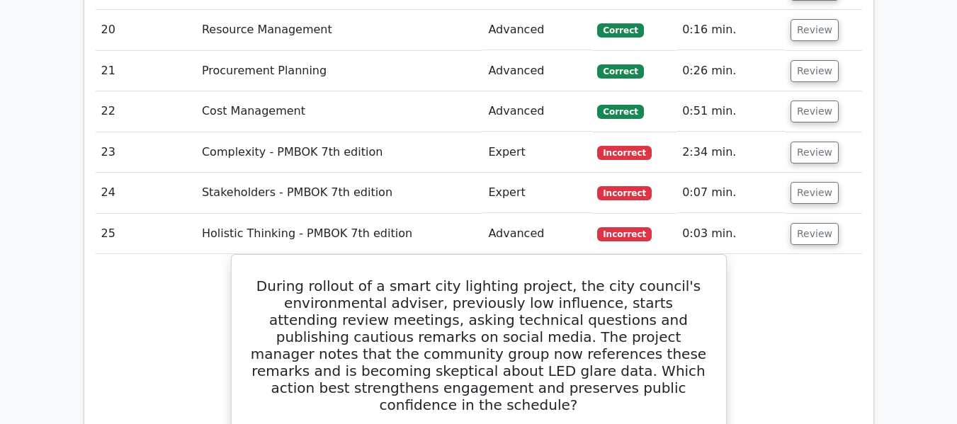
scroll to position [4074, 0]
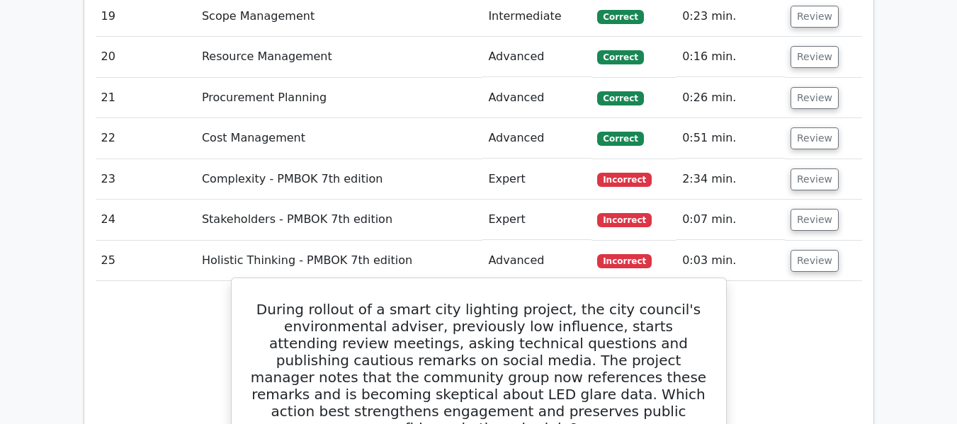
click at [414, 301] on h5 "During rollout of a smart city lighting project, the city council's environment…" at bounding box center [479, 369] width 460 height 136
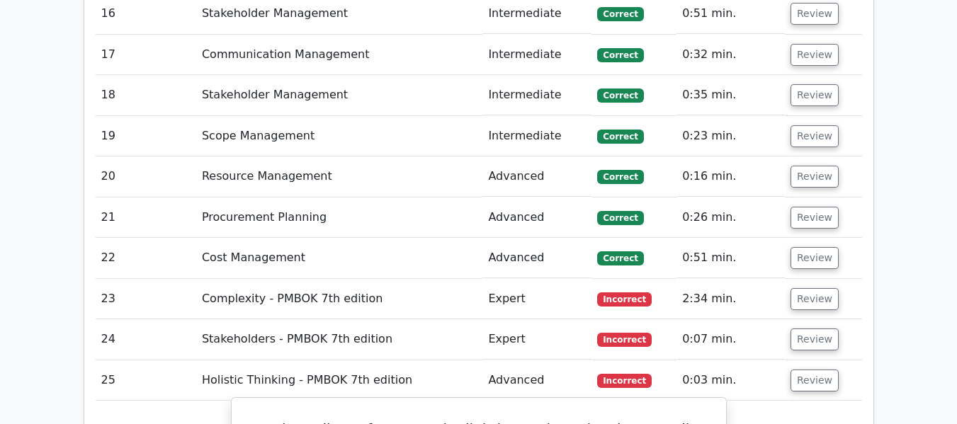
scroll to position [3932, 0]
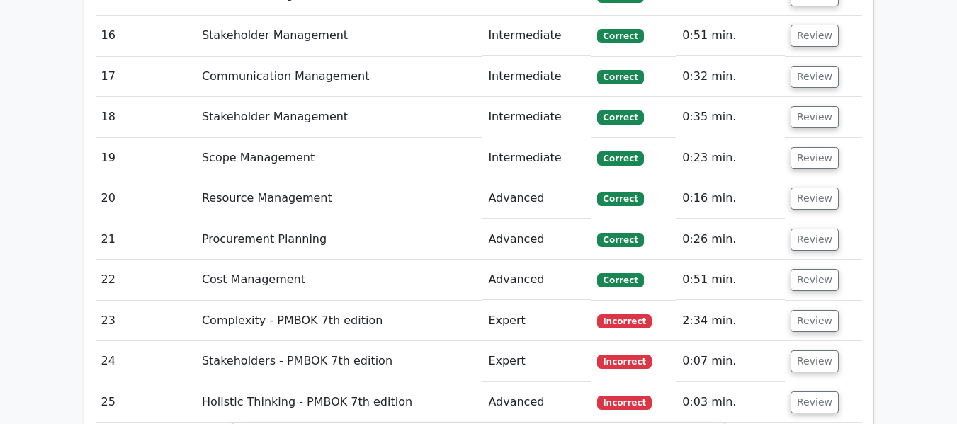
click at [385, 341] on td "Stakeholders - PMBOK 7th edition" at bounding box center [339, 361] width 286 height 40
click at [815, 351] on button "Review" at bounding box center [815, 362] width 48 height 22
click at [821, 351] on button "Review" at bounding box center [815, 362] width 48 height 22
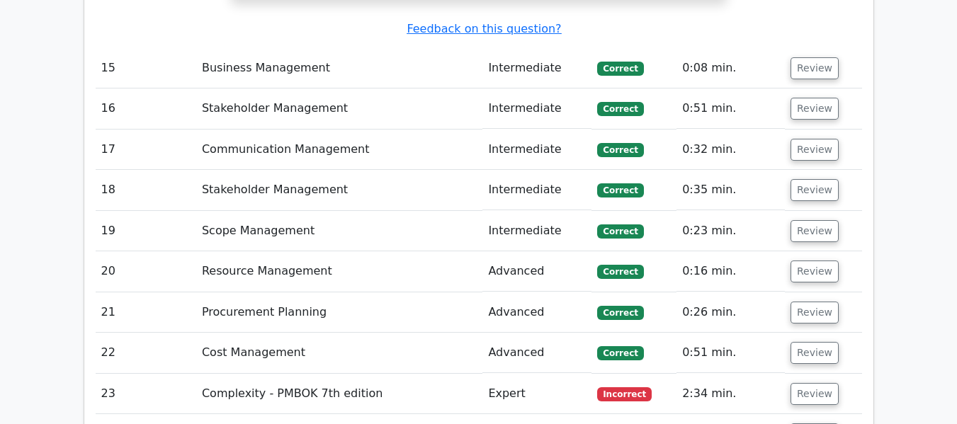
scroll to position [3839, 0]
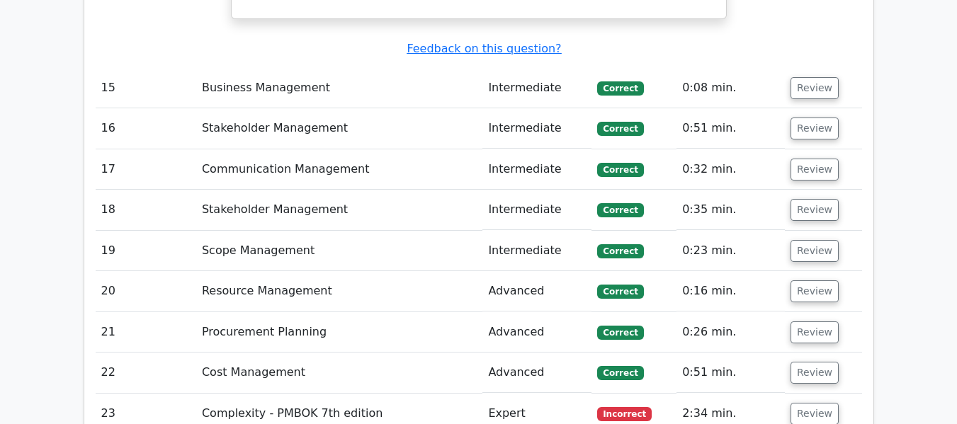
click at [813, 403] on button "Review" at bounding box center [815, 414] width 48 height 22
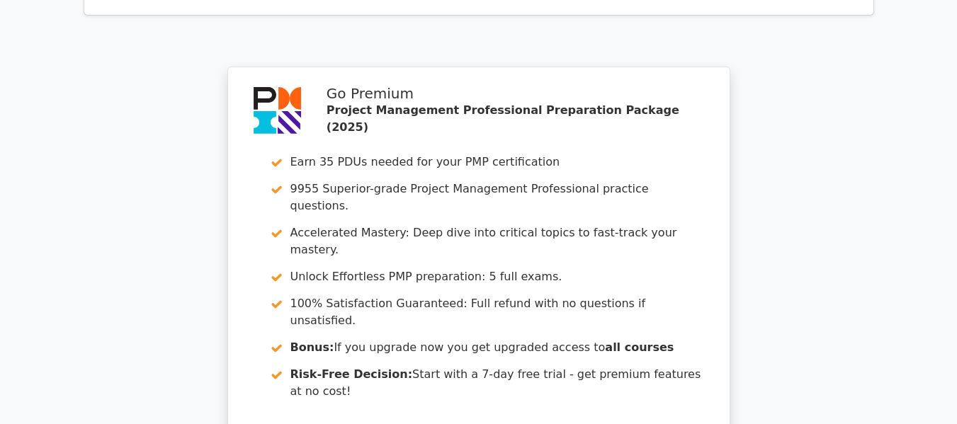
scroll to position [6031, 0]
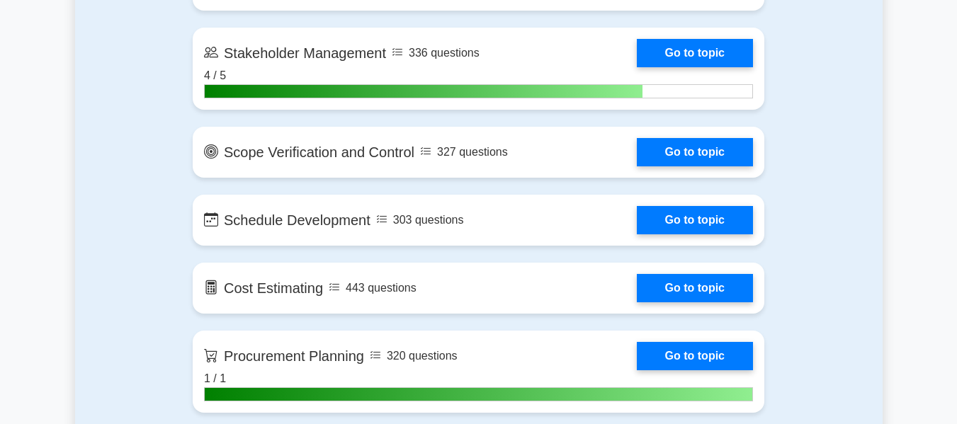
scroll to position [1981, 0]
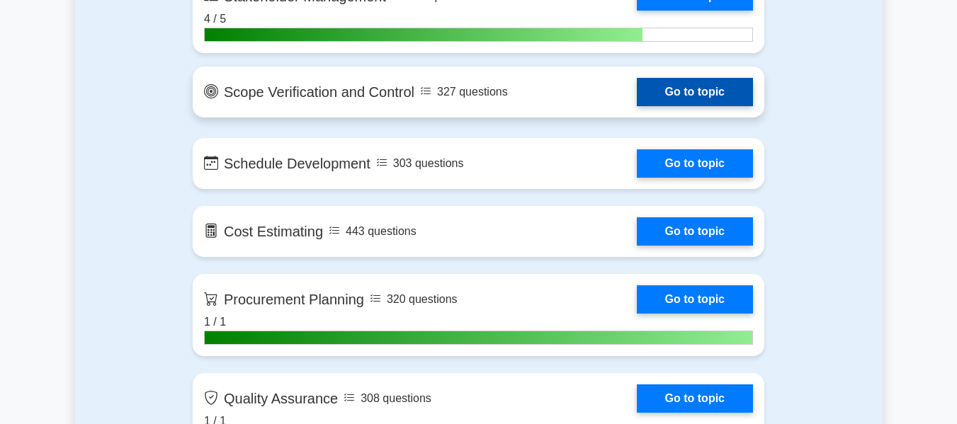
click at [689, 87] on link "Go to topic" at bounding box center [695, 92] width 116 height 28
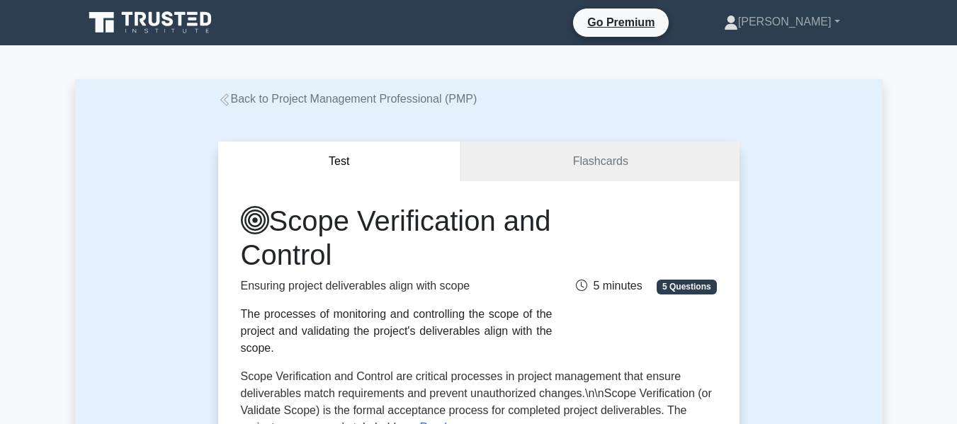
click at [199, 16] on icon at bounding box center [152, 22] width 136 height 27
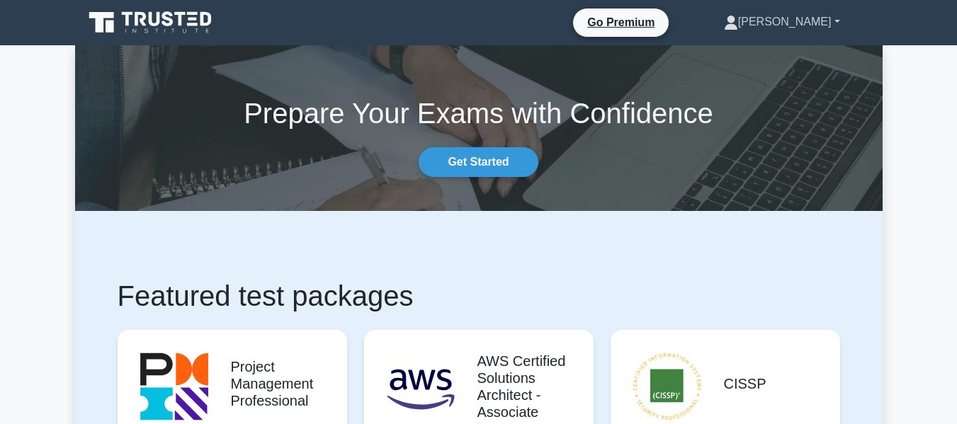
click at [814, 30] on link "[PERSON_NAME]" at bounding box center [782, 22] width 184 height 28
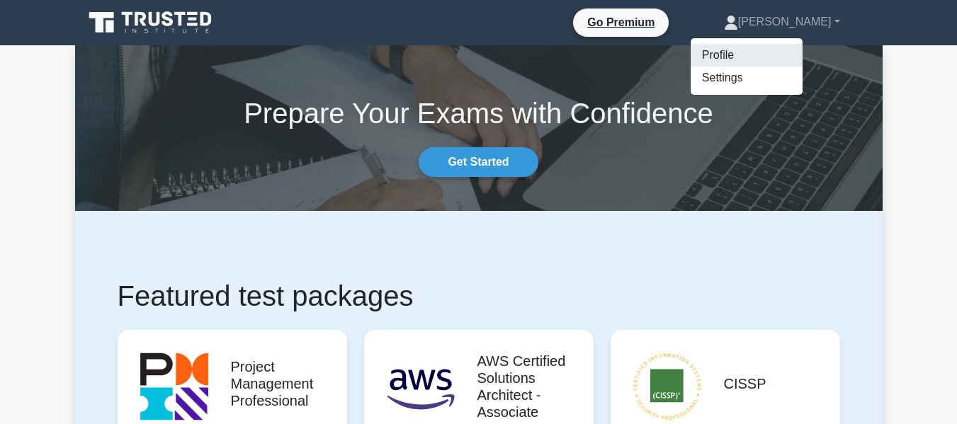
click at [770, 56] on link "Profile" at bounding box center [747, 55] width 112 height 23
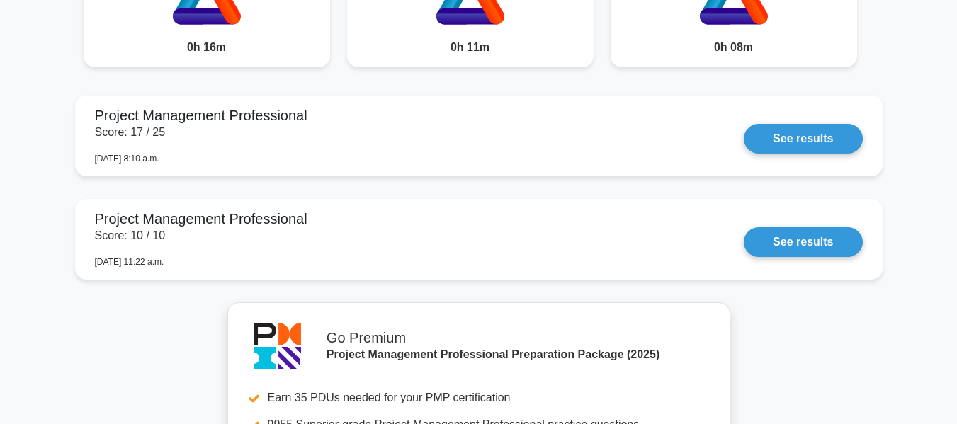
scroll to position [1251, 0]
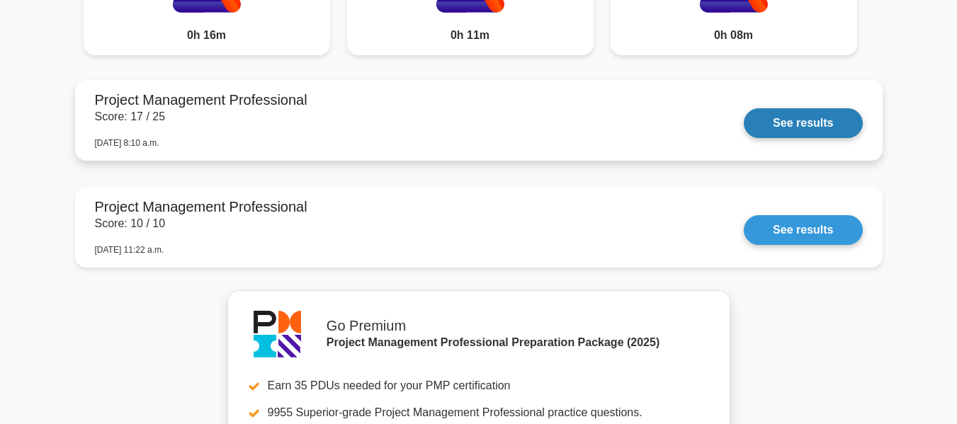
click at [812, 132] on link "See results" at bounding box center [803, 123] width 118 height 30
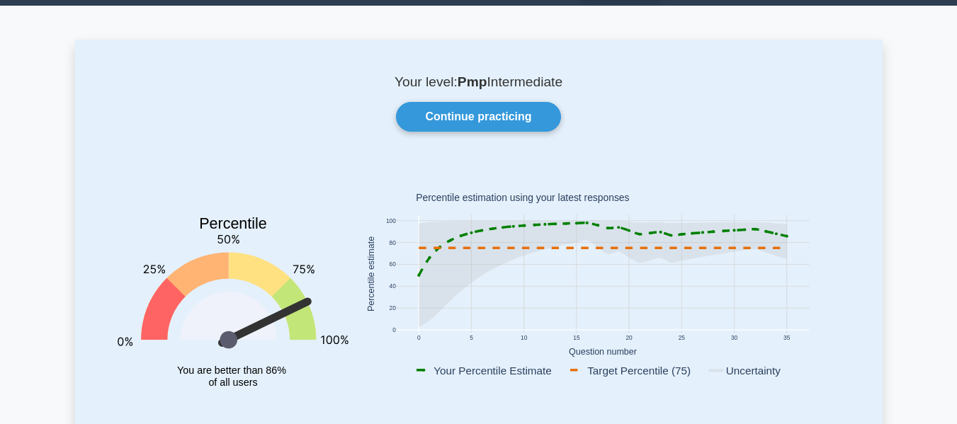
scroll to position [0, 0]
